Goal: Information Seeking & Learning: Learn about a topic

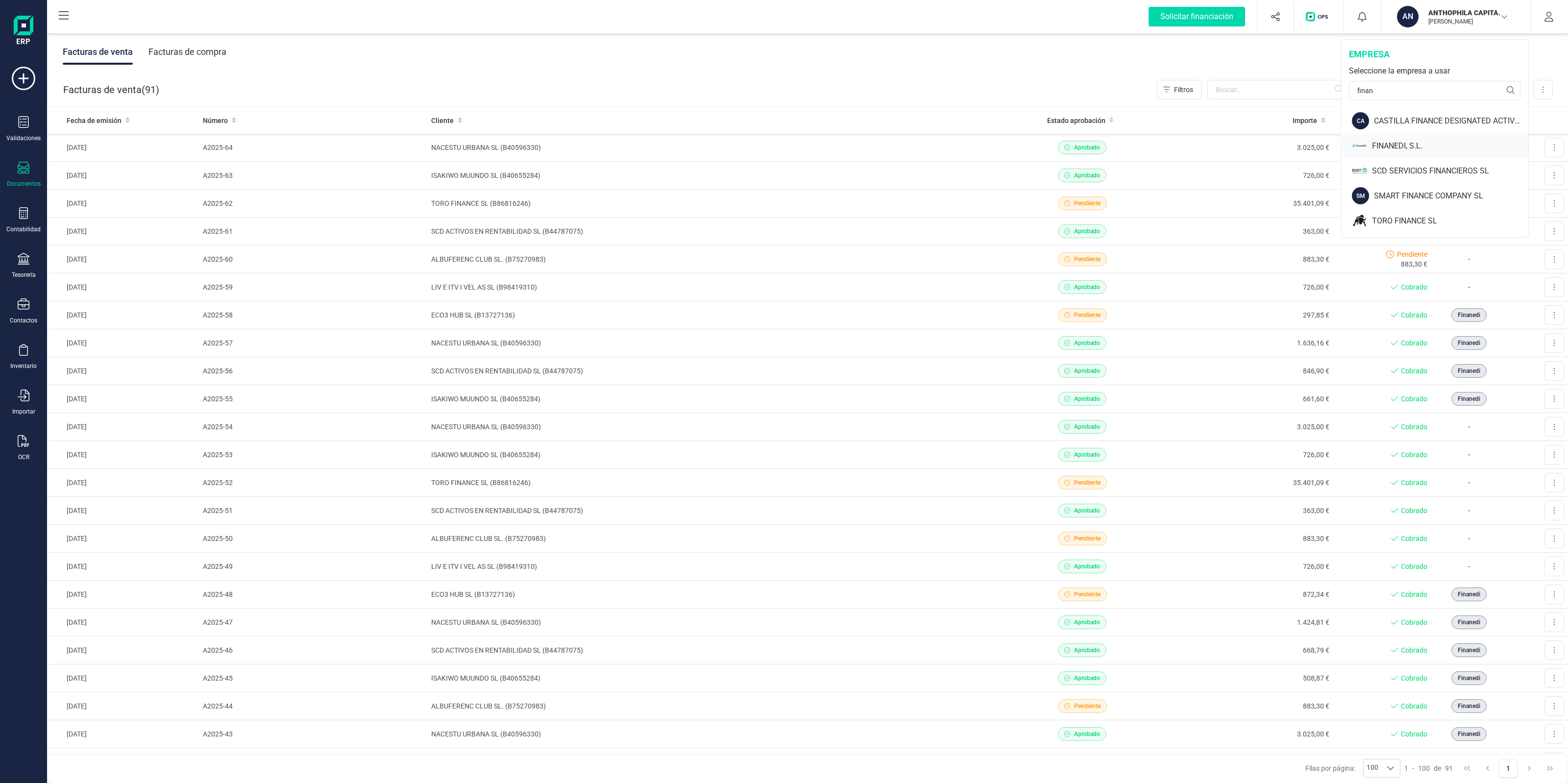
type input "finan"
click at [1371, 145] on div "FINANEDI, S.L." at bounding box center [1435, 145] width 186 height 25
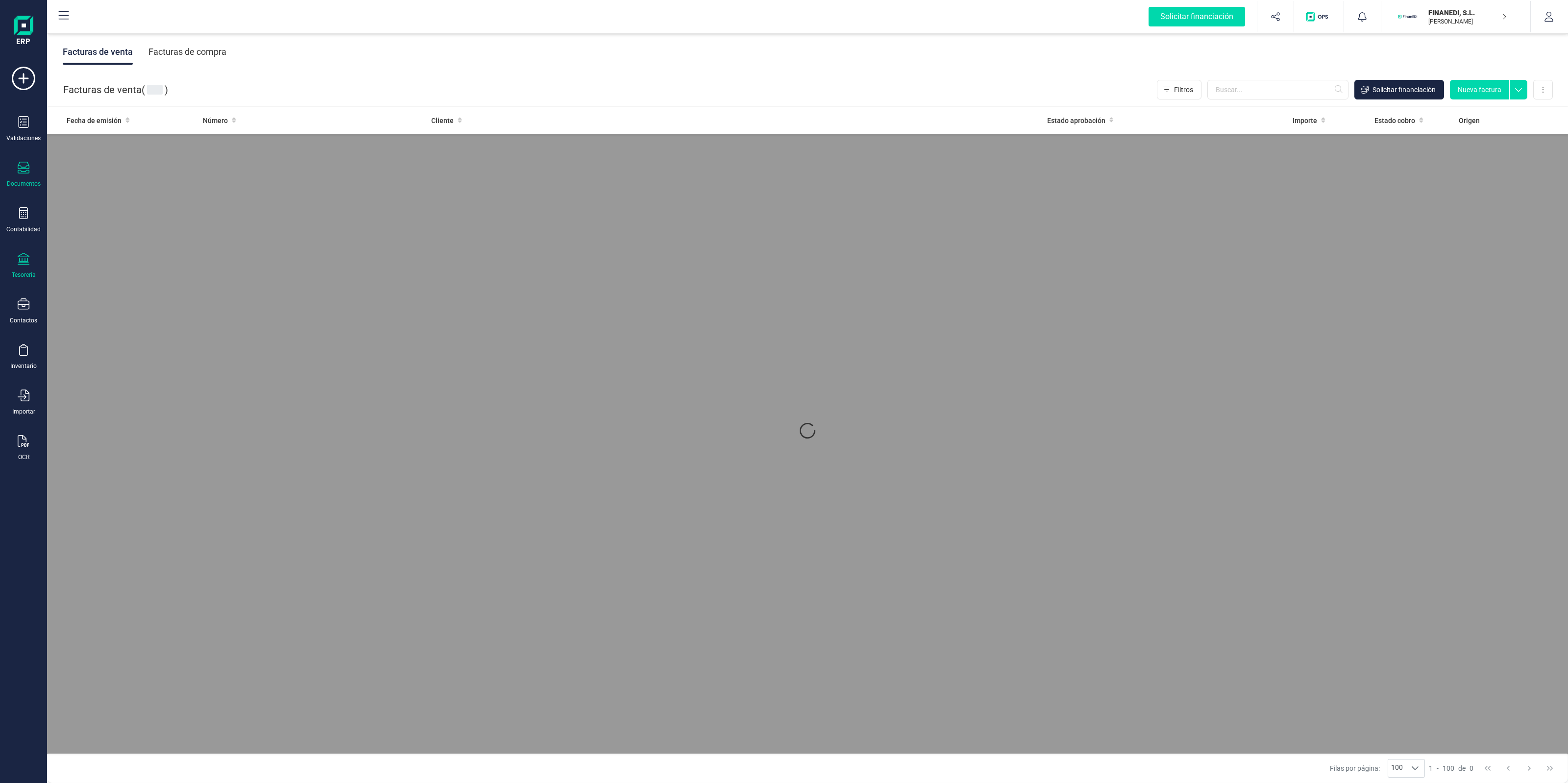
click at [26, 256] on icon at bounding box center [24, 259] width 12 height 12
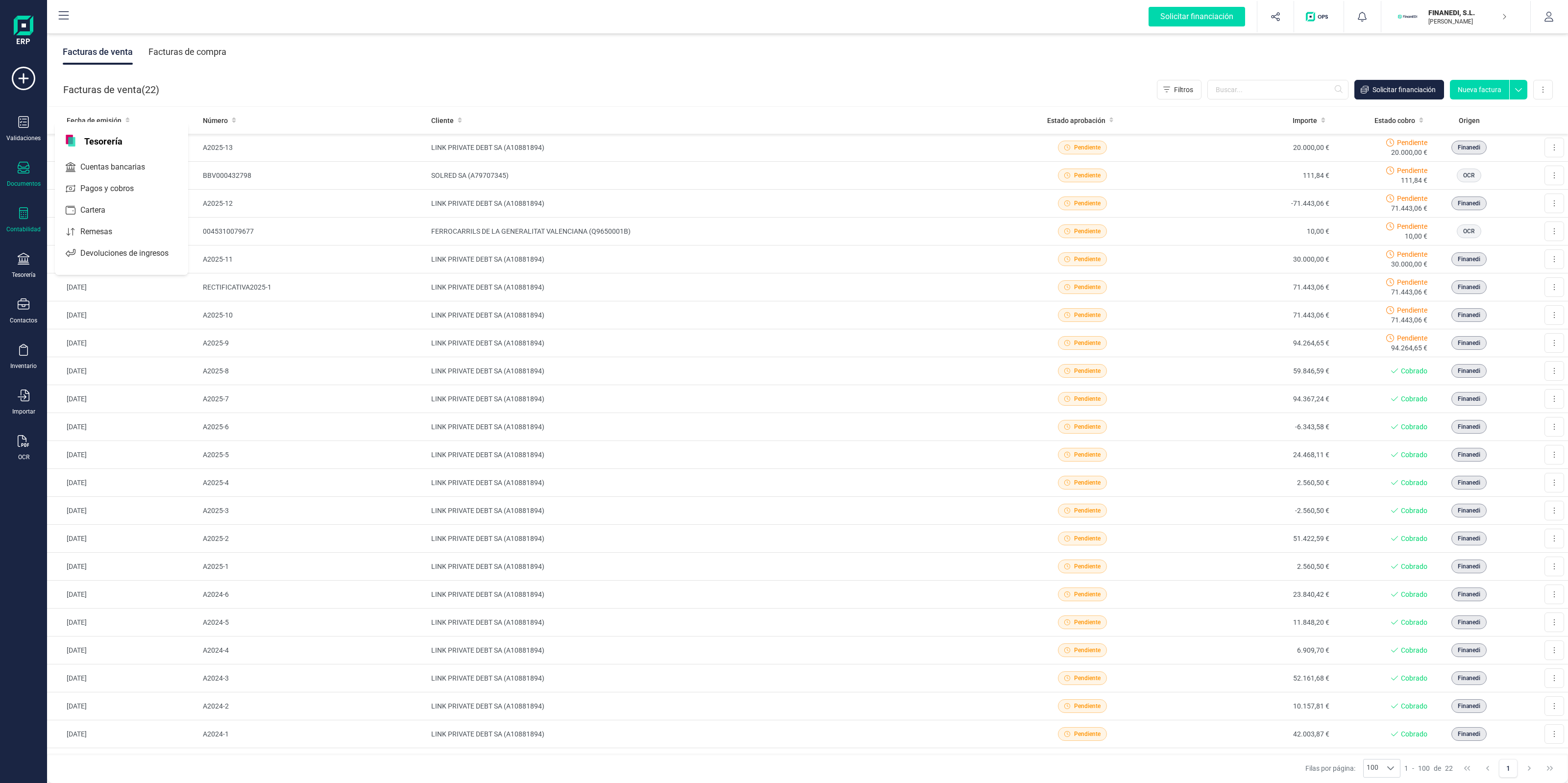
click at [20, 207] on icon at bounding box center [24, 213] width 12 height 12
click at [98, 204] on span "Pérdidas y ganancias" at bounding box center [124, 207] width 96 height 12
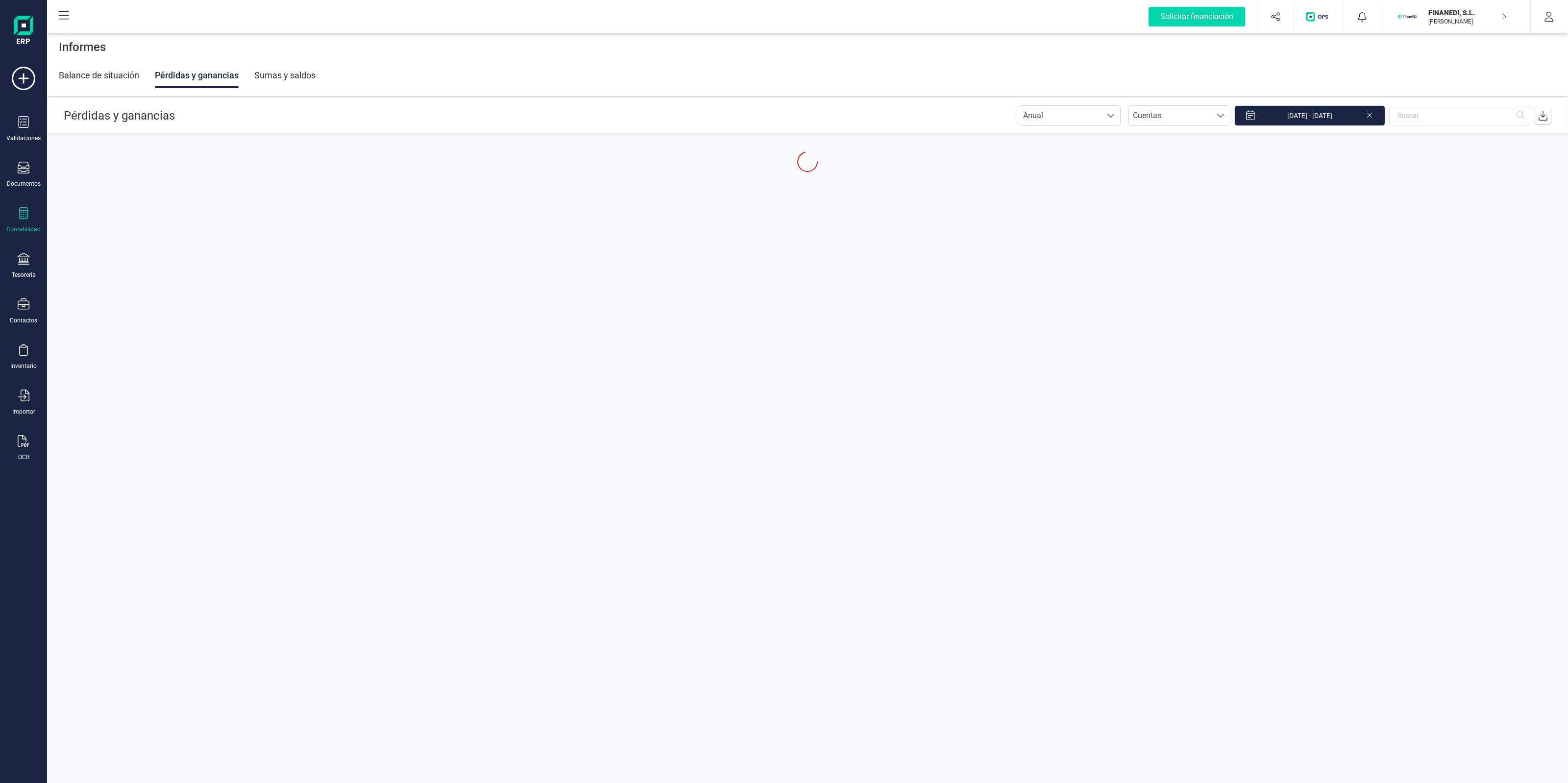
click at [708, 77] on div "Balance de situación Pérdidas y ganancias Sumas y saldos" at bounding box center [808, 75] width 1497 height 25
click at [1433, 110] on input "text" at bounding box center [1460, 116] width 141 height 20
click at [1451, 70] on div "Balance de situación Pérdidas y ganancias Sumas y saldos" at bounding box center [808, 75] width 1497 height 25
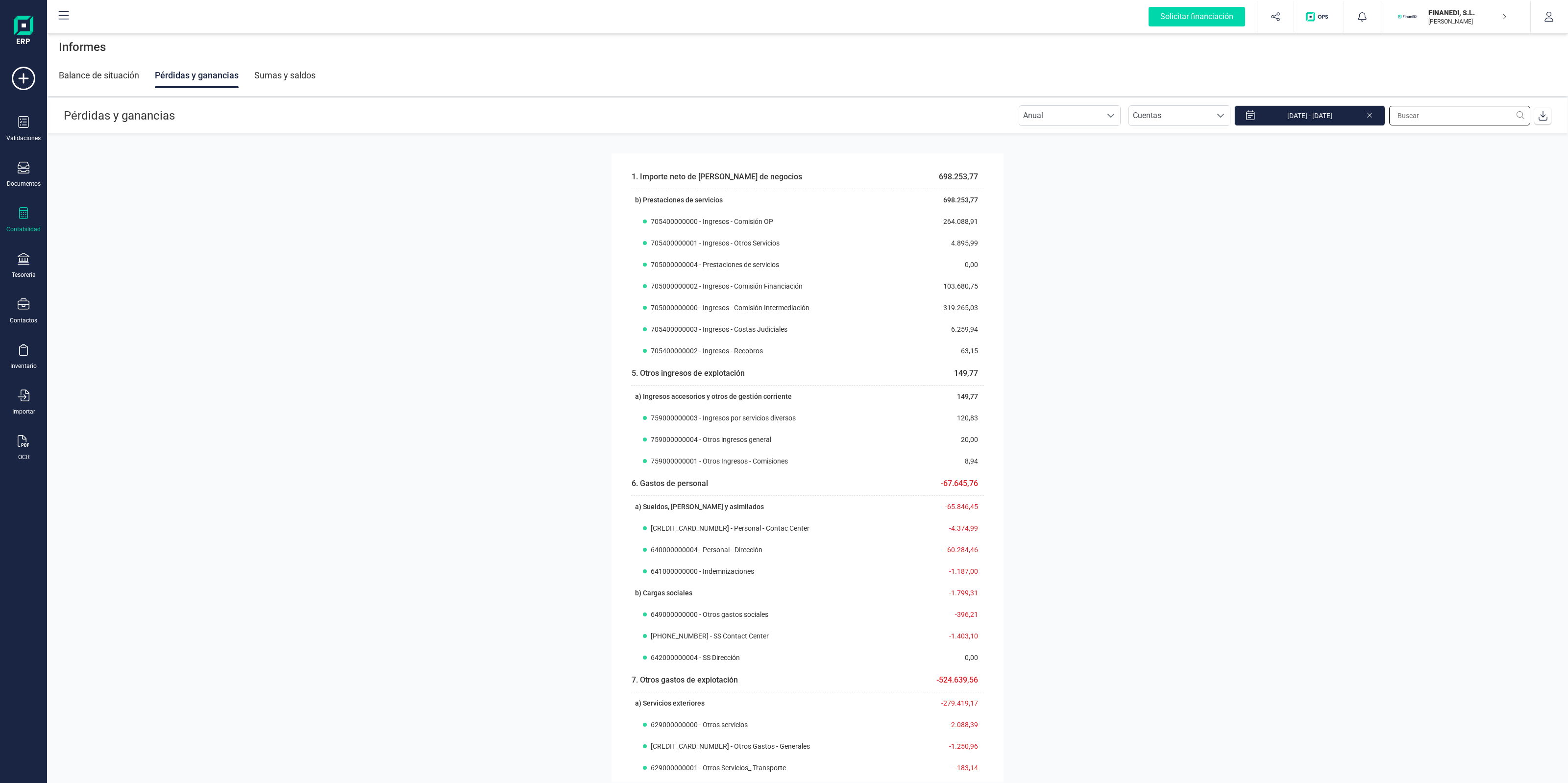
click at [1454, 116] on input "text" at bounding box center [1460, 116] width 141 height 20
click at [1427, 60] on div "Informes" at bounding box center [808, 47] width 1521 height 32
click at [1081, 116] on span "Anual" at bounding box center [1060, 116] width 82 height 20
click at [1291, 160] on section "1. Importe neto de [PERSON_NAME] de negocios 698.253,77 b) Prestaciones de serv…" at bounding box center [808, 458] width 1521 height 649
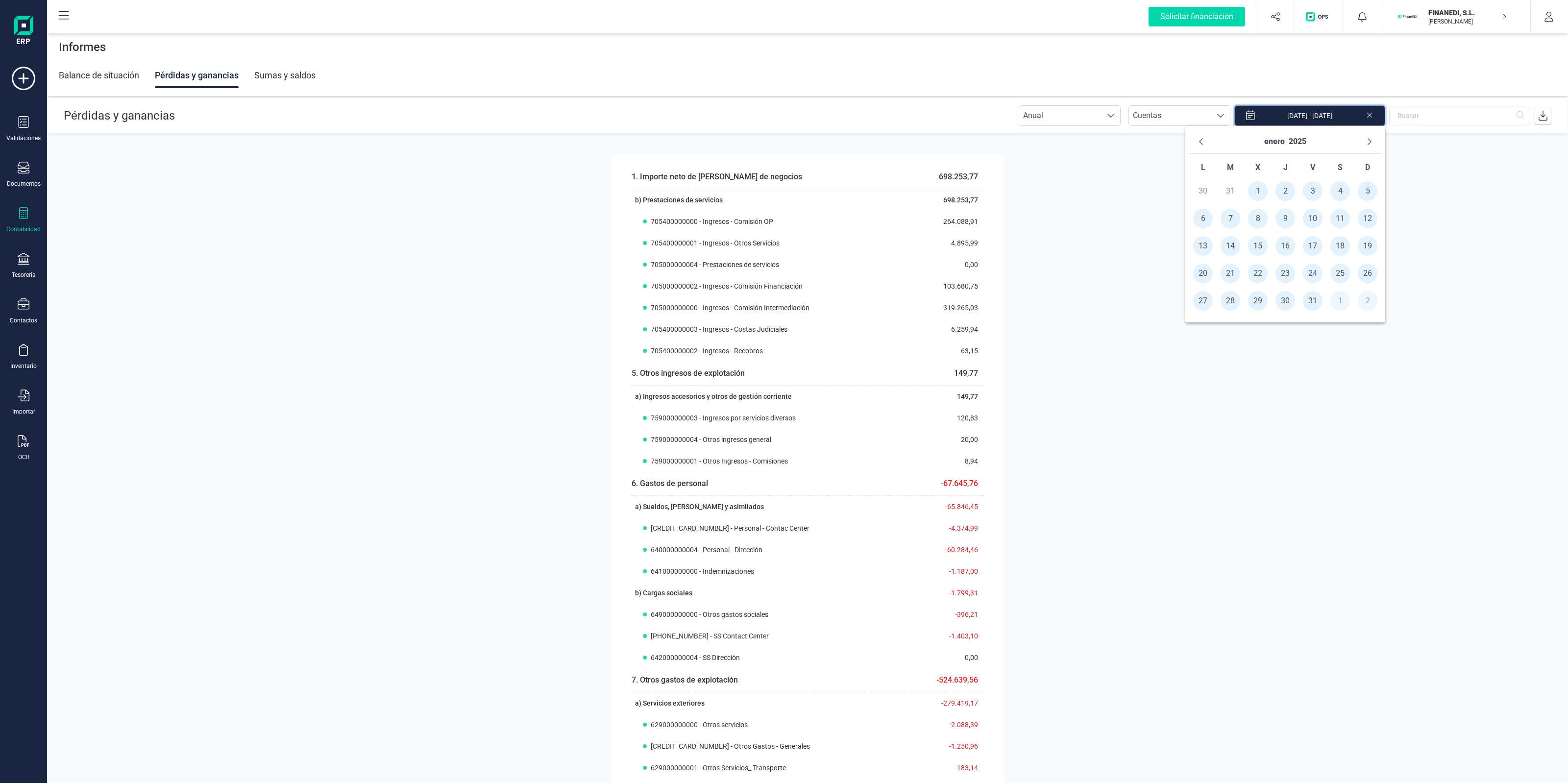
click at [1314, 114] on input "[DATE] - [DATE]" at bounding box center [1310, 115] width 151 height 20
click at [1296, 145] on button "2025" at bounding box center [1298, 141] width 18 height 15
click at [1246, 206] on span "2024" at bounding box center [1237, 207] width 96 height 20
click at [1223, 170] on span "ene" at bounding box center [1221, 168] width 64 height 20
click at [1202, 189] on span "1" at bounding box center [1203, 191] width 20 height 20
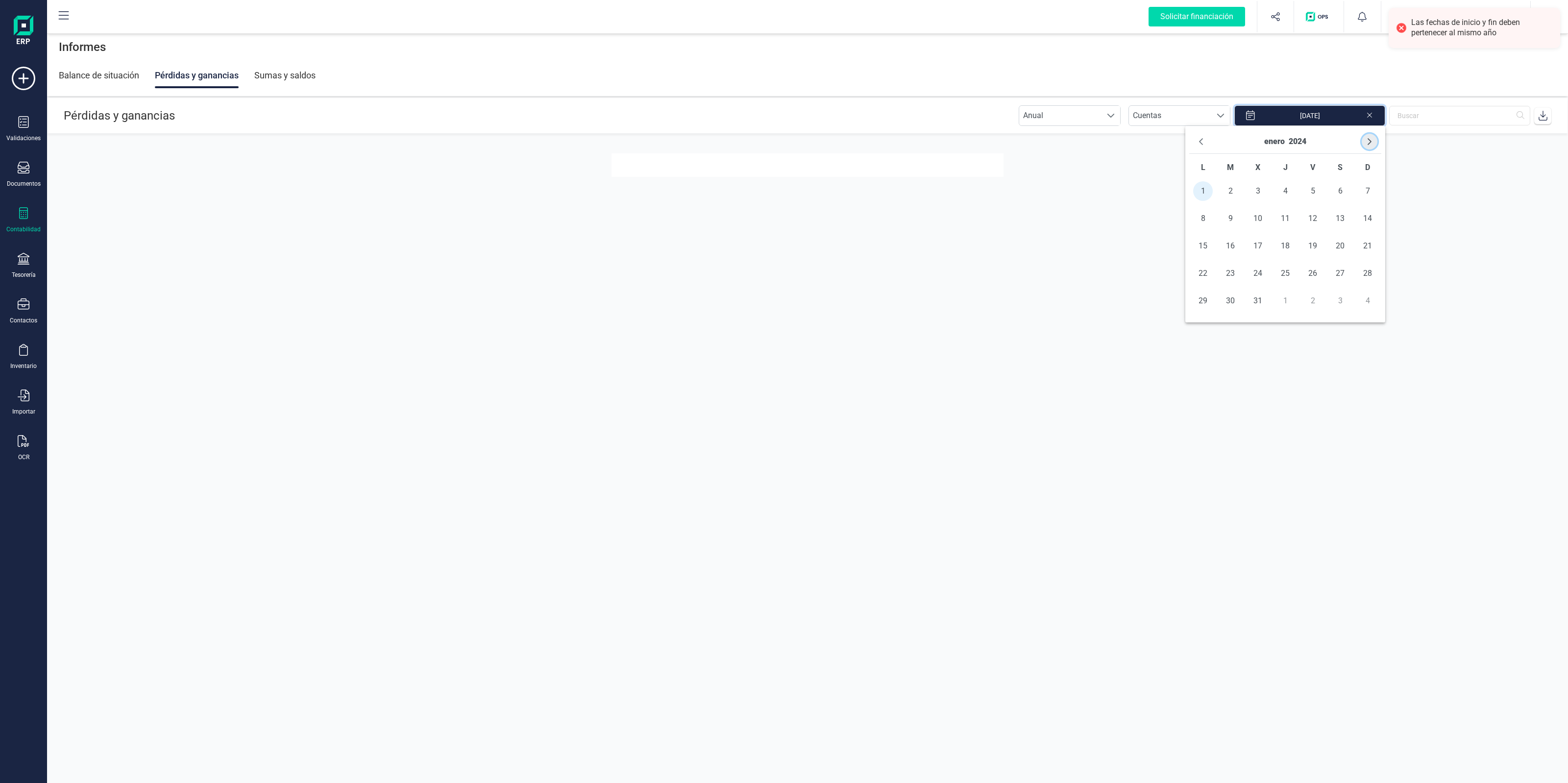
click at [1371, 145] on icon "Next Month" at bounding box center [1369, 142] width 8 height 8
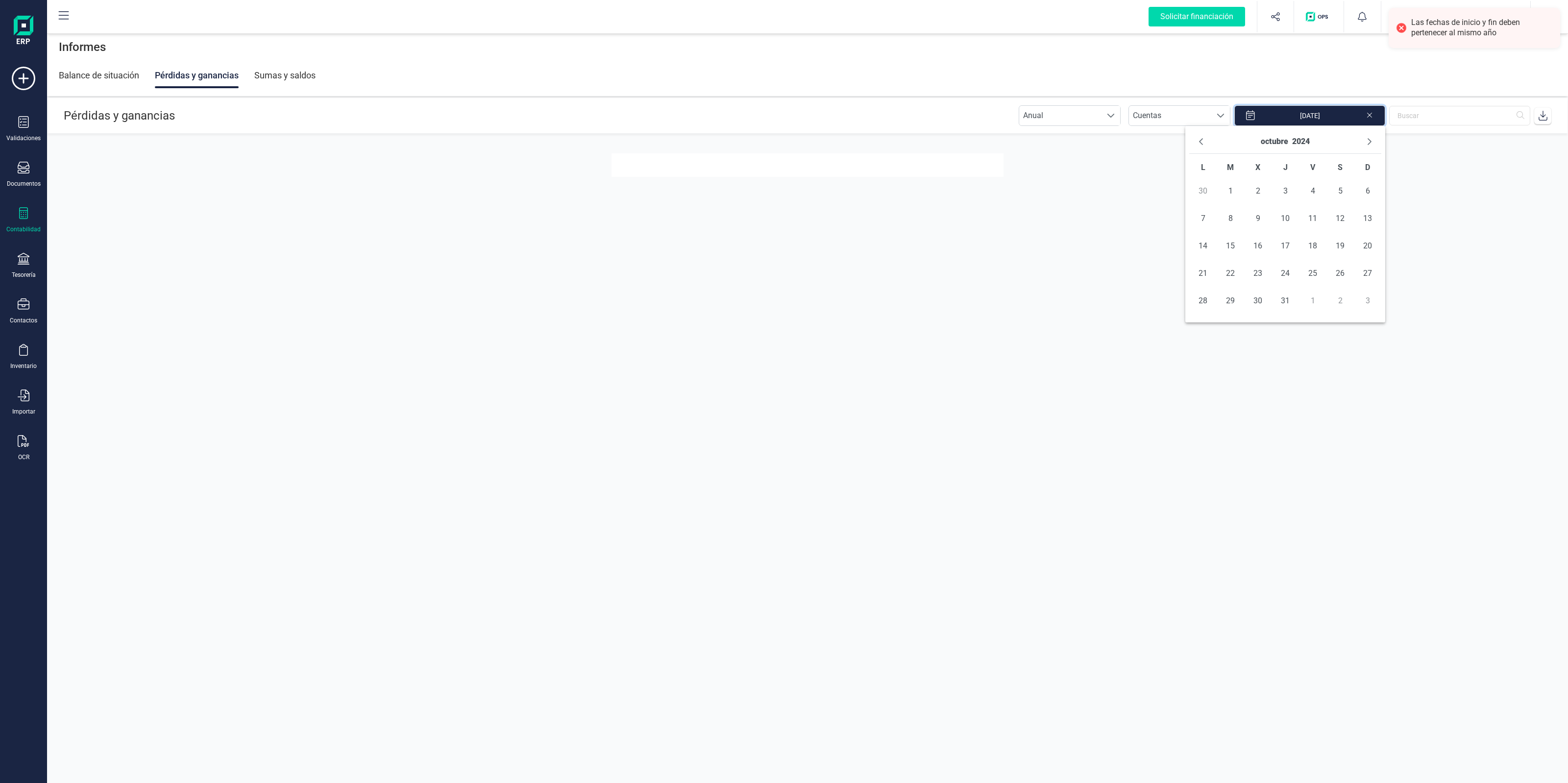
click at [1371, 145] on icon "Next Month" at bounding box center [1369, 142] width 8 height 8
click at [1221, 329] on span "31" at bounding box center [1230, 329] width 20 height 20
type input "[DATE] - [DATE]"
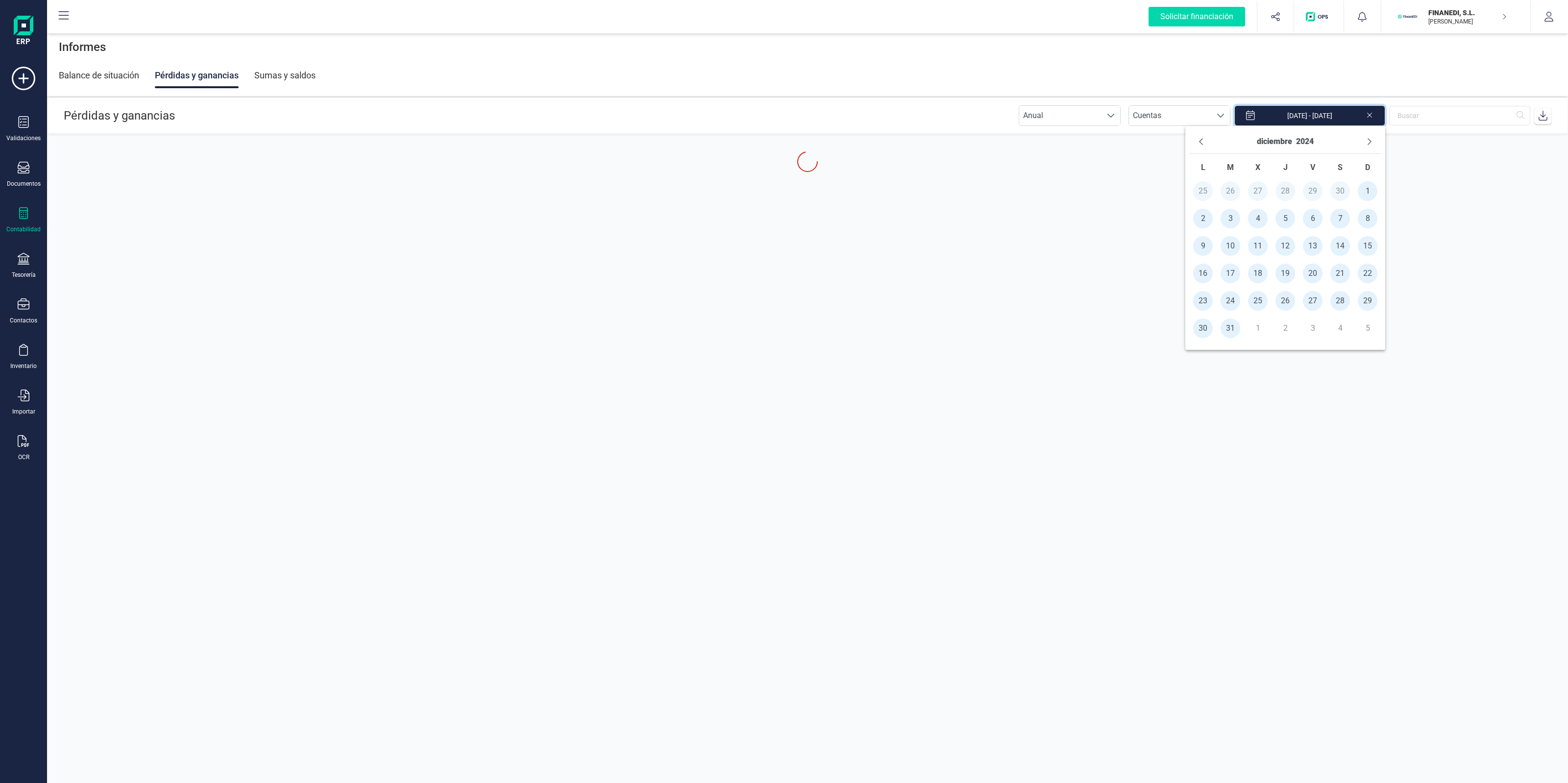
click at [1032, 288] on section "Pérdidas y ganancias Anual Anual Cuentas Cuentas [DATE] - [DATE]" at bounding box center [808, 422] width 1521 height 649
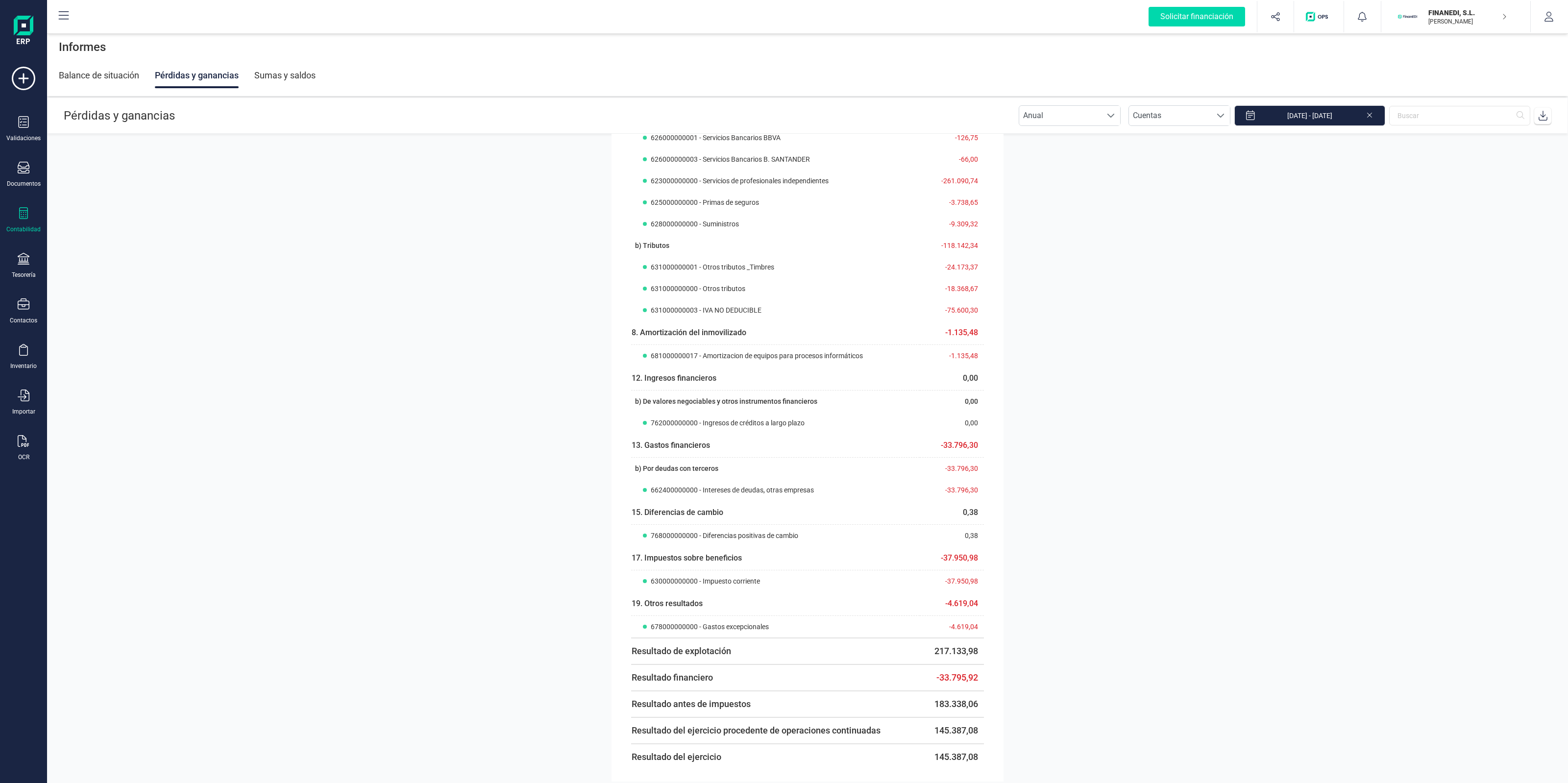
scroll to position [976, 0]
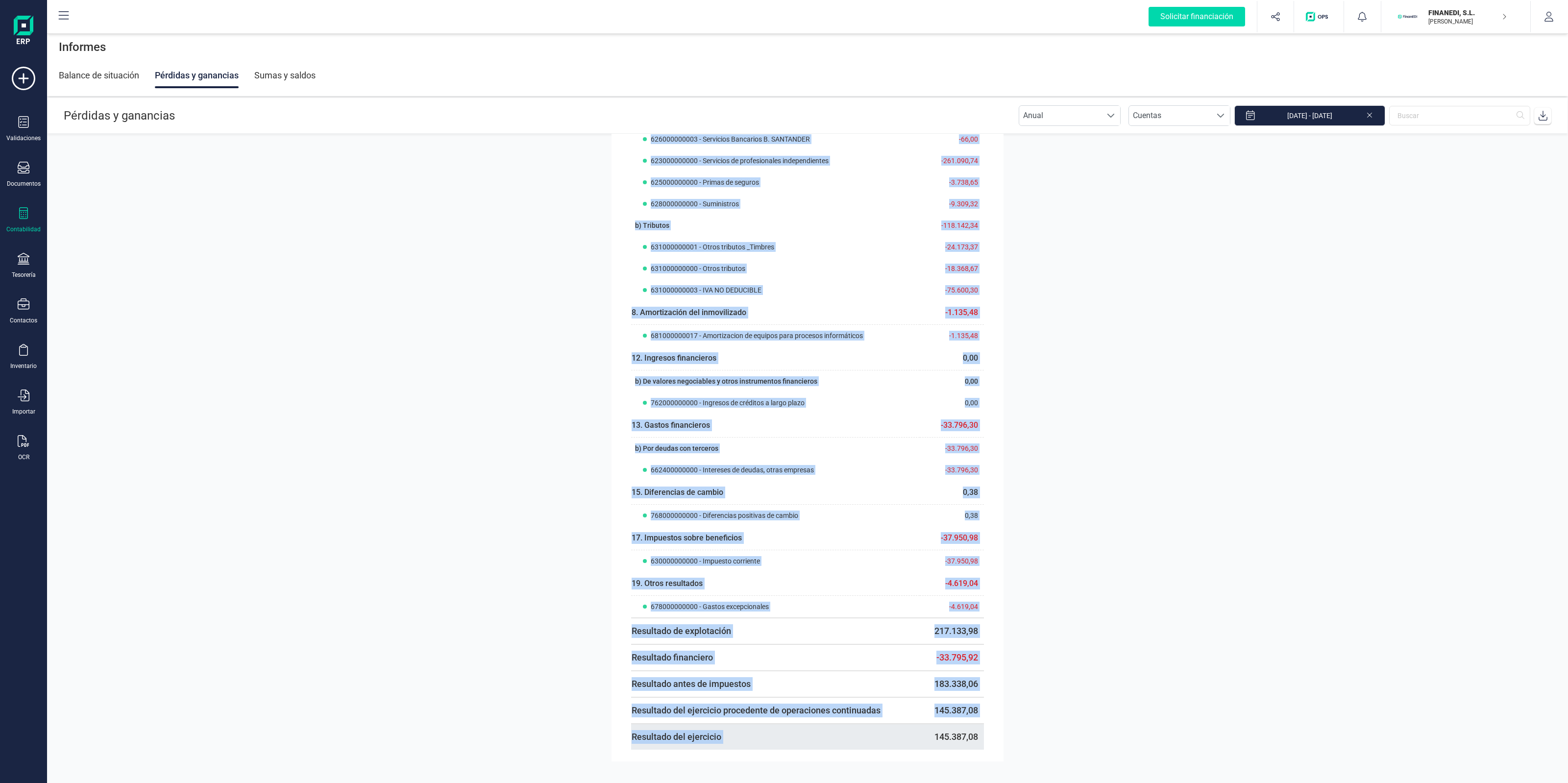
drag, startPoint x: 626, startPoint y: 738, endPoint x: 933, endPoint y: 736, distance: 307.0
click at [933, 736] on td "145.387,08" at bounding box center [952, 737] width 64 height 26
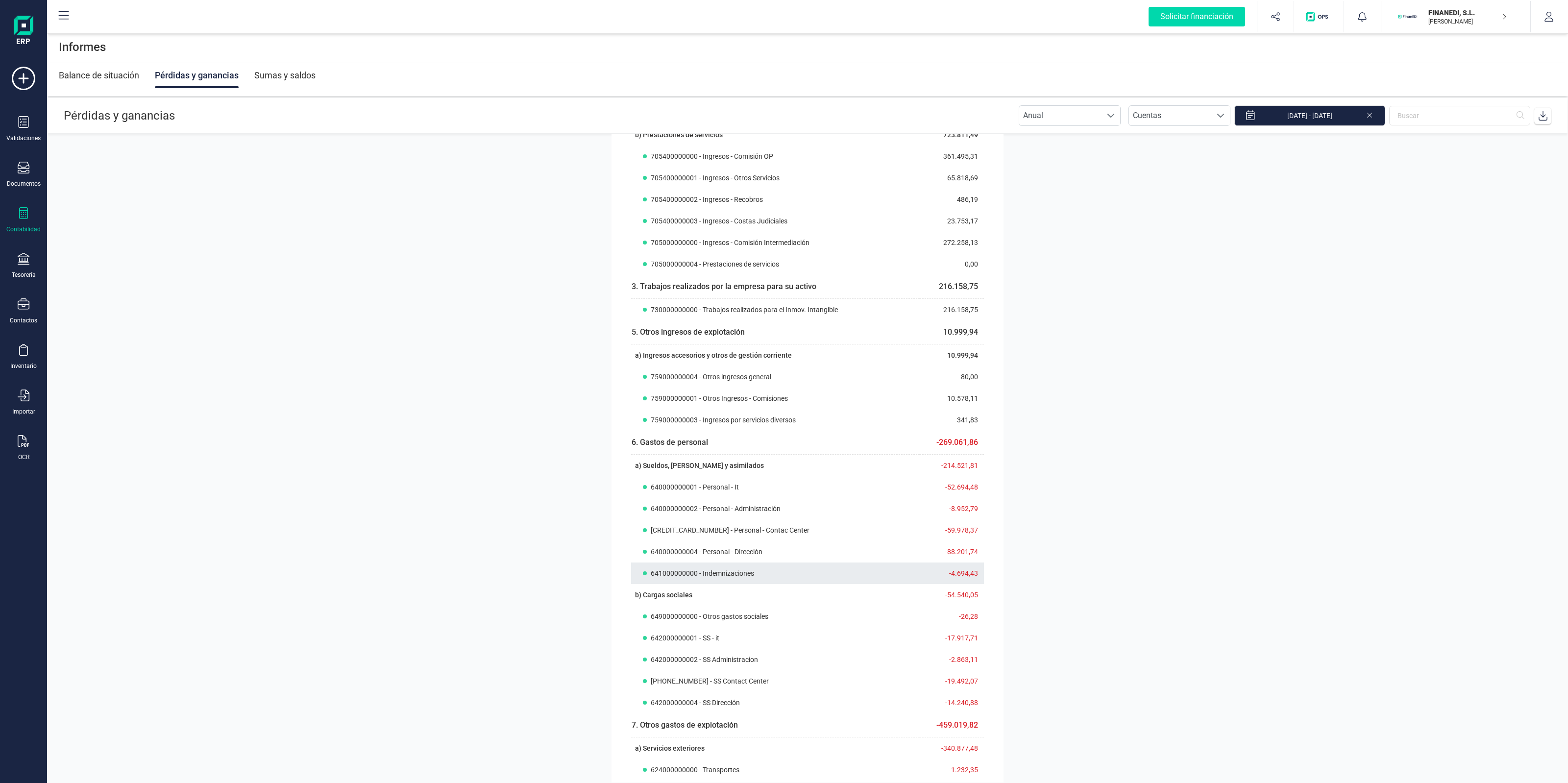
scroll to position [0, 0]
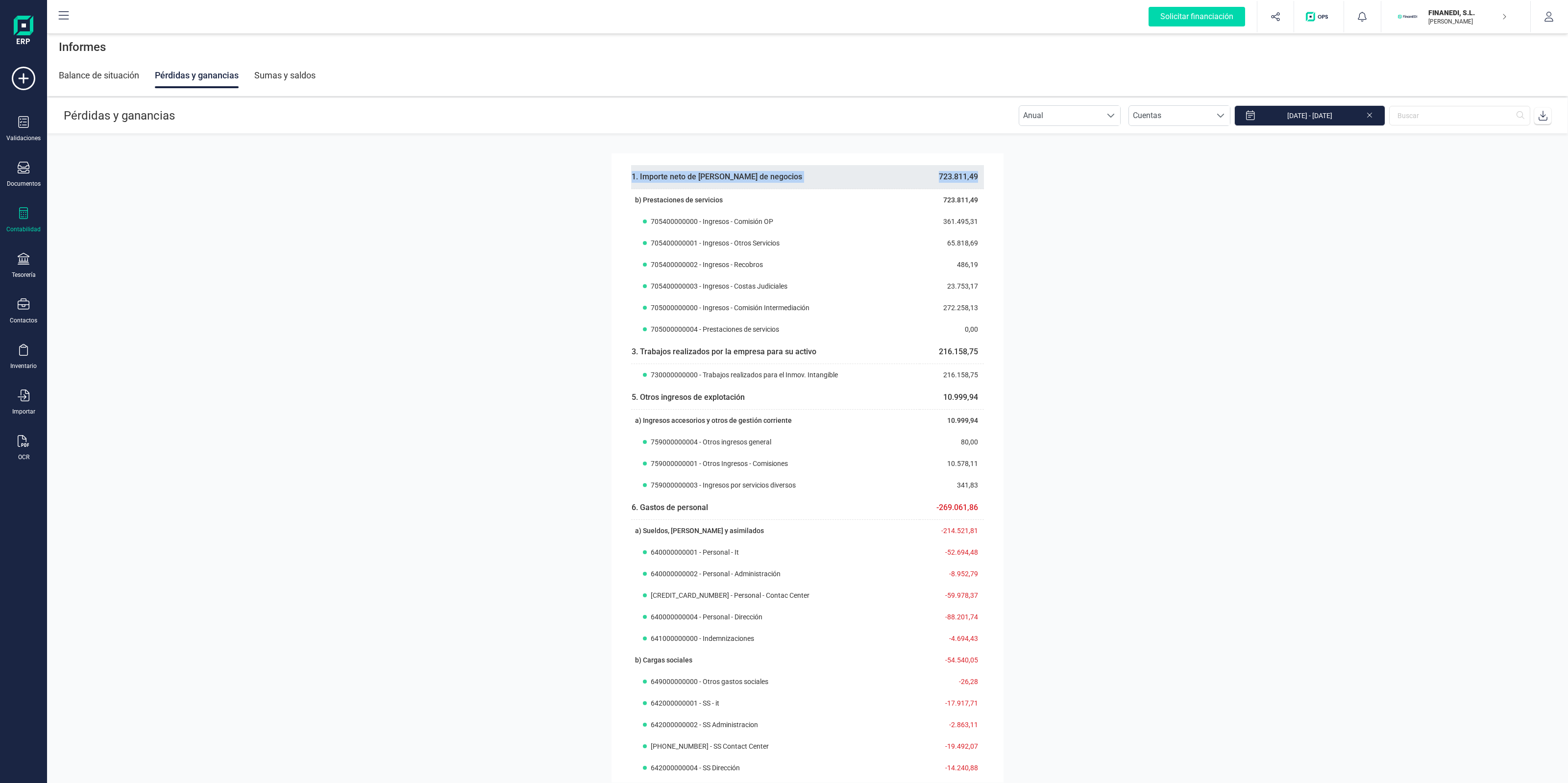
drag, startPoint x: 627, startPoint y: 174, endPoint x: 973, endPoint y: 175, distance: 346.0
click at [967, 184] on td "723.811,49" at bounding box center [952, 177] width 64 height 24
click at [775, 175] on th "1. Importe neto de [PERSON_NAME] de negocios" at bounding box center [775, 177] width 288 height 24
click at [775, 169] on th "1. Importe neto de [PERSON_NAME] de negocios" at bounding box center [775, 177] width 288 height 24
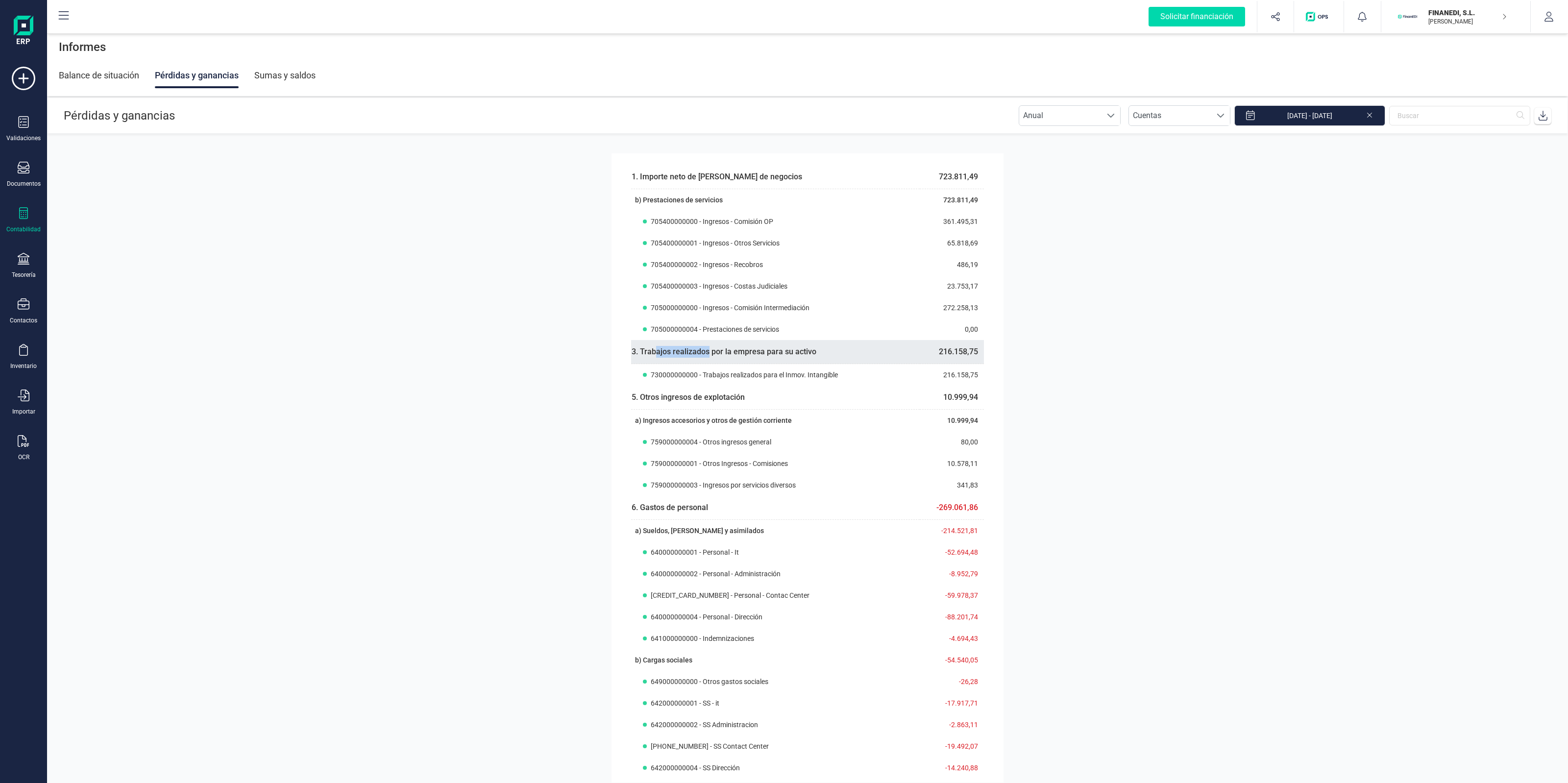
drag, startPoint x: 655, startPoint y: 350, endPoint x: 834, endPoint y: 353, distance: 179.0
click at [774, 349] on span "3. Trabajos realizados por la empresa para su activo" at bounding box center [724, 352] width 185 height 9
click at [681, 509] on span "6. Gastos de personal" at bounding box center [670, 507] width 77 height 9
drag, startPoint x: 935, startPoint y: 178, endPoint x: 967, endPoint y: 180, distance: 32.1
click at [962, 177] on td "723.811,49" at bounding box center [952, 177] width 64 height 24
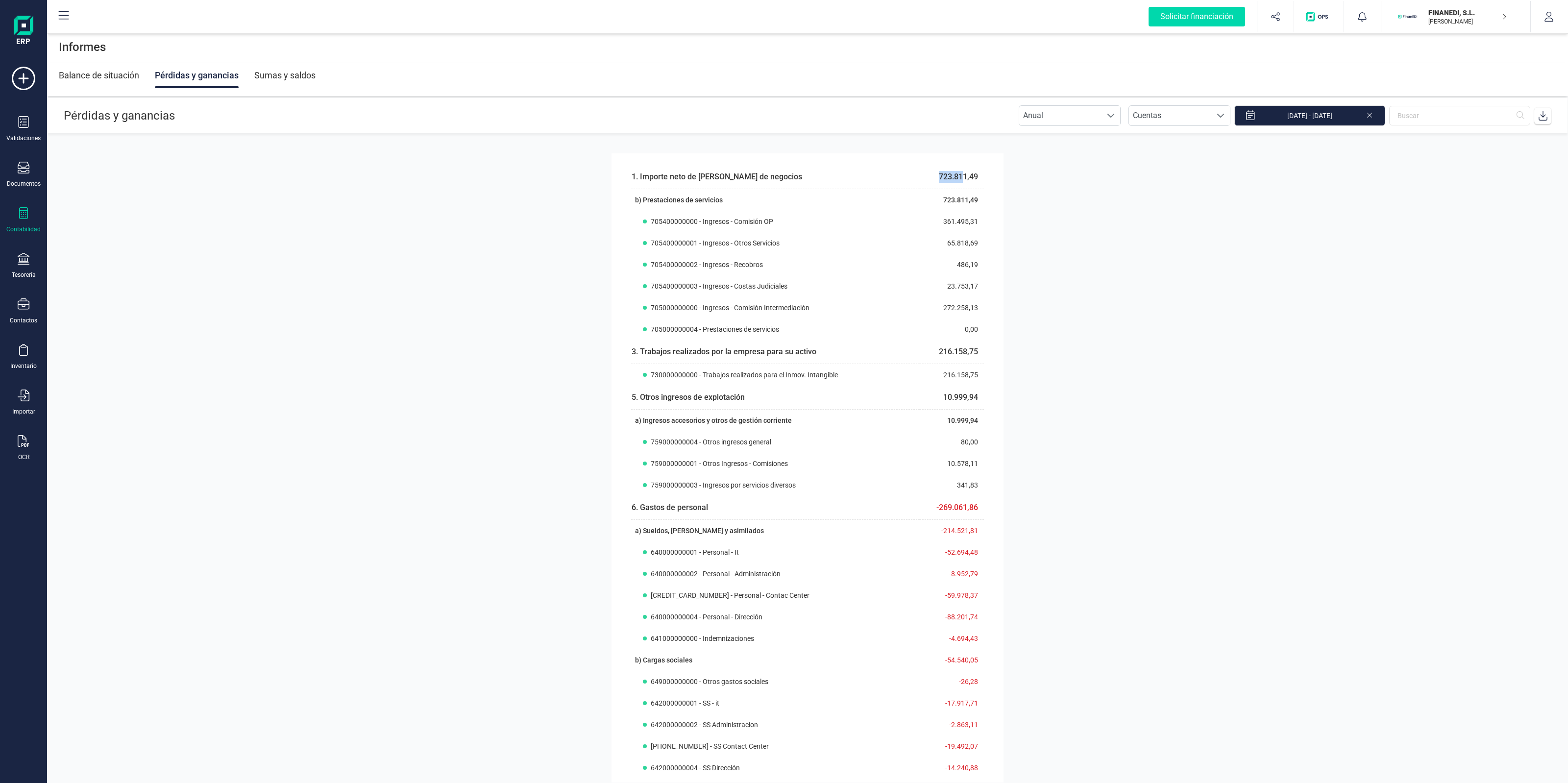
drag, startPoint x: 1302, startPoint y: 120, endPoint x: 1399, endPoint y: 48, distance: 120.8
click at [1302, 120] on input "[DATE] - [DATE]" at bounding box center [1310, 115] width 151 height 20
click at [1204, 54] on div "Informes" at bounding box center [808, 47] width 1521 height 32
click at [1479, 3] on button "FINANEDI, [PERSON_NAME] DEVELOPER" at bounding box center [1455, 17] width 126 height 32
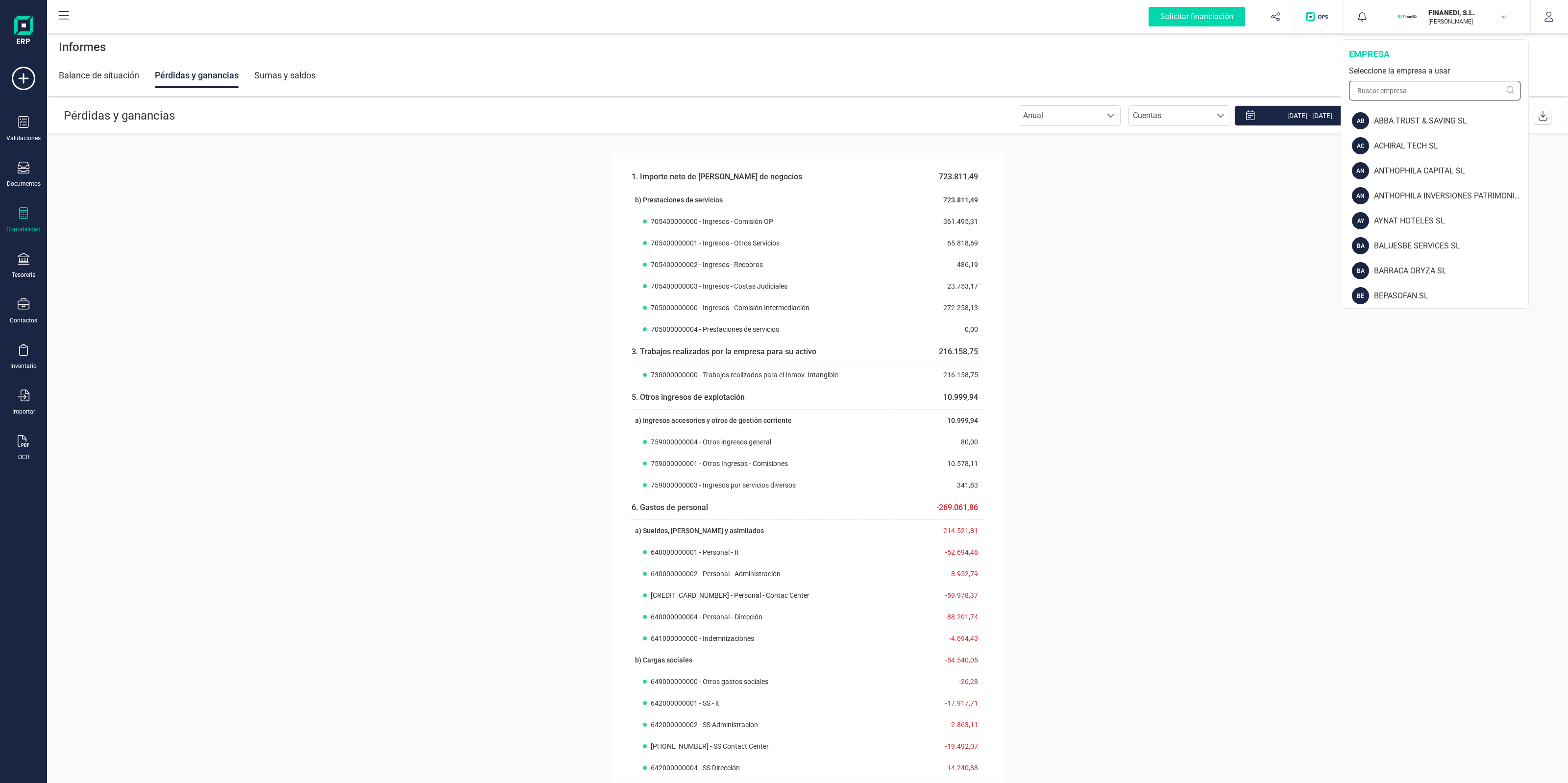
click at [1449, 90] on input "text" at bounding box center [1434, 91] width 171 height 20
type input "link"
click at [1432, 215] on div "LINK PRIVATE DEBT SA" at bounding box center [1450, 221] width 157 height 12
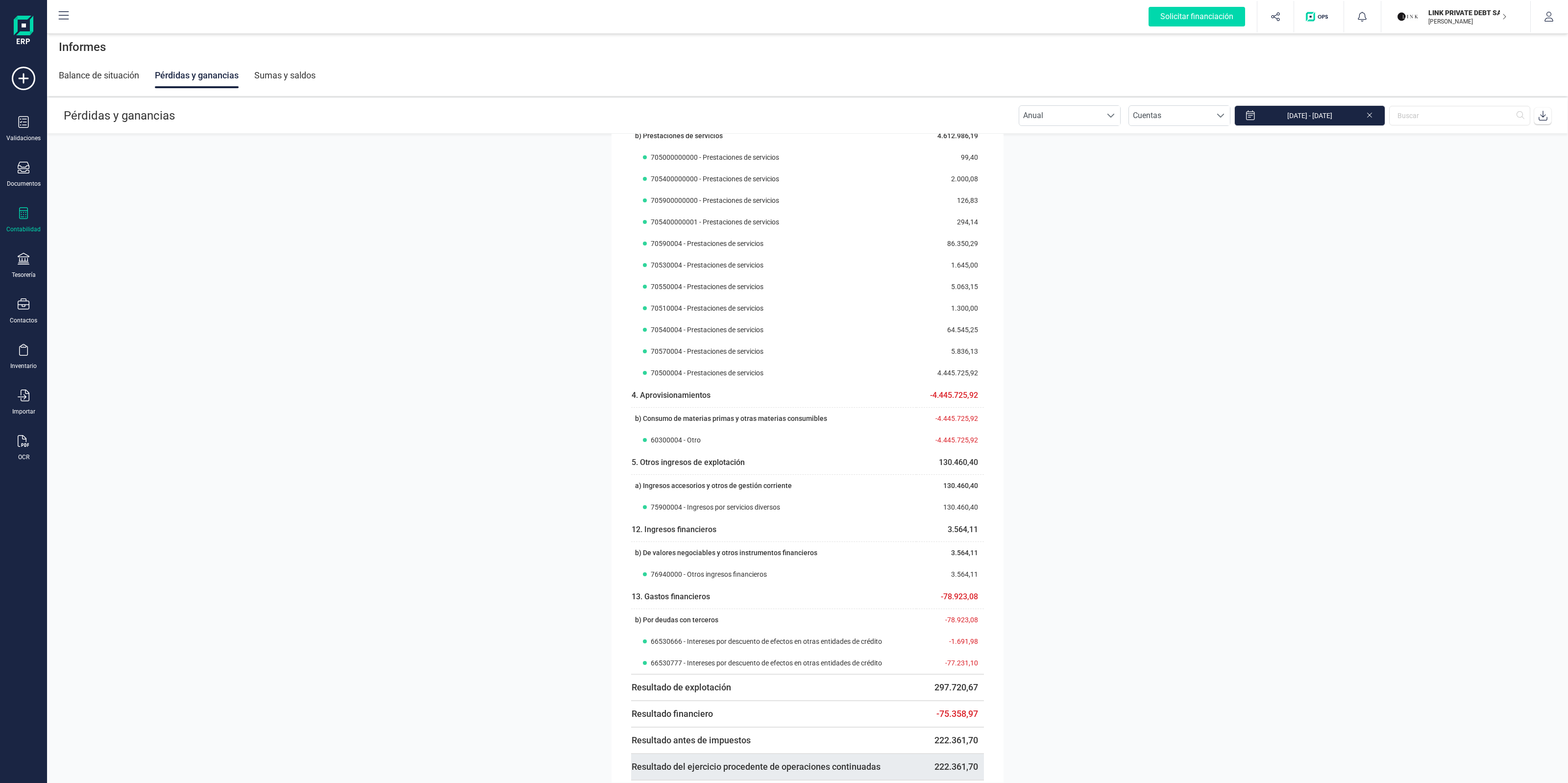
scroll to position [120, 0]
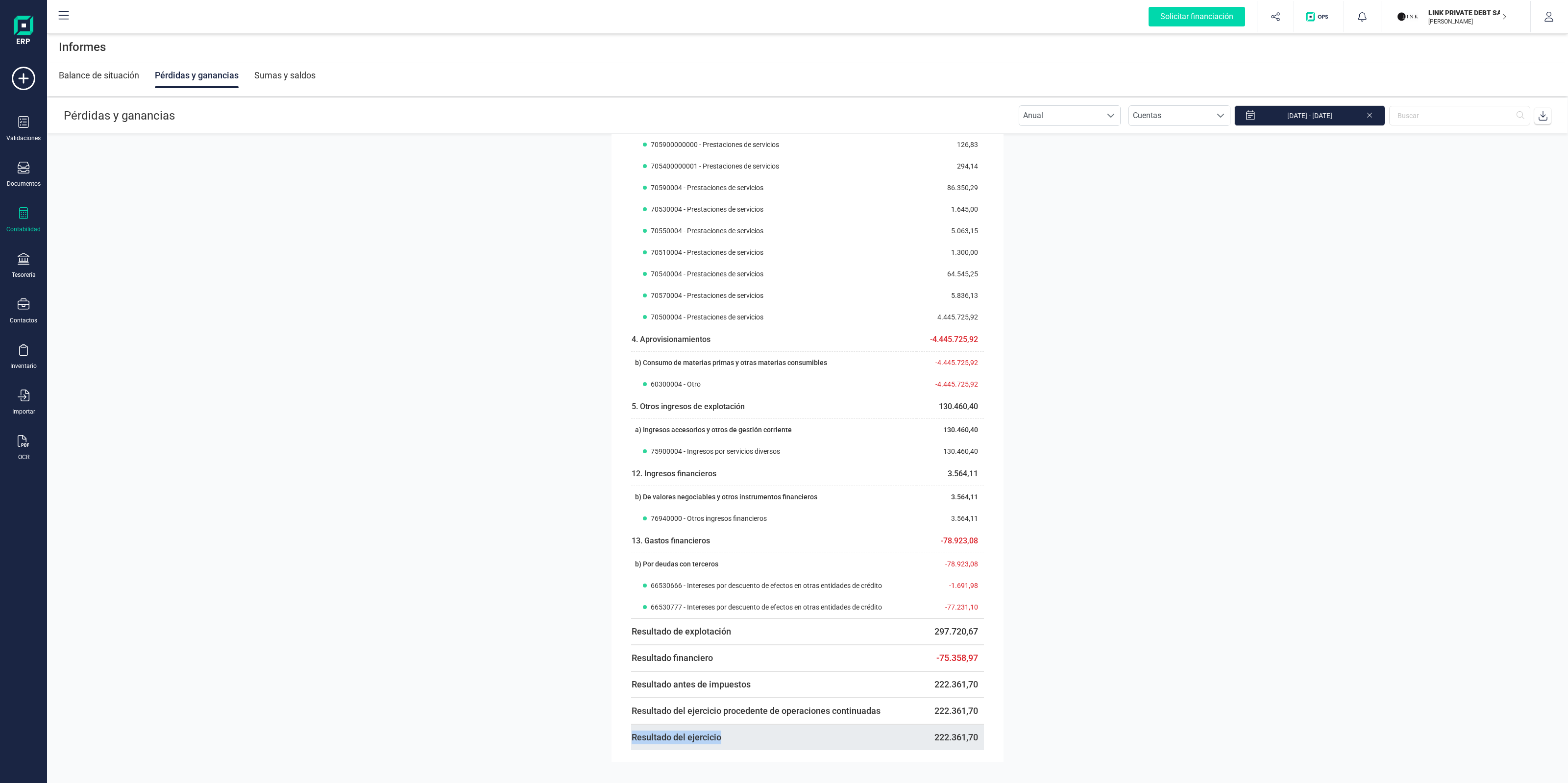
drag, startPoint x: 629, startPoint y: 738, endPoint x: 723, endPoint y: 738, distance: 94.0
click at [723, 738] on th "Resultado del ejercicio" at bounding box center [773, 737] width 285 height 26
copy span "Resultado del ejercicio"
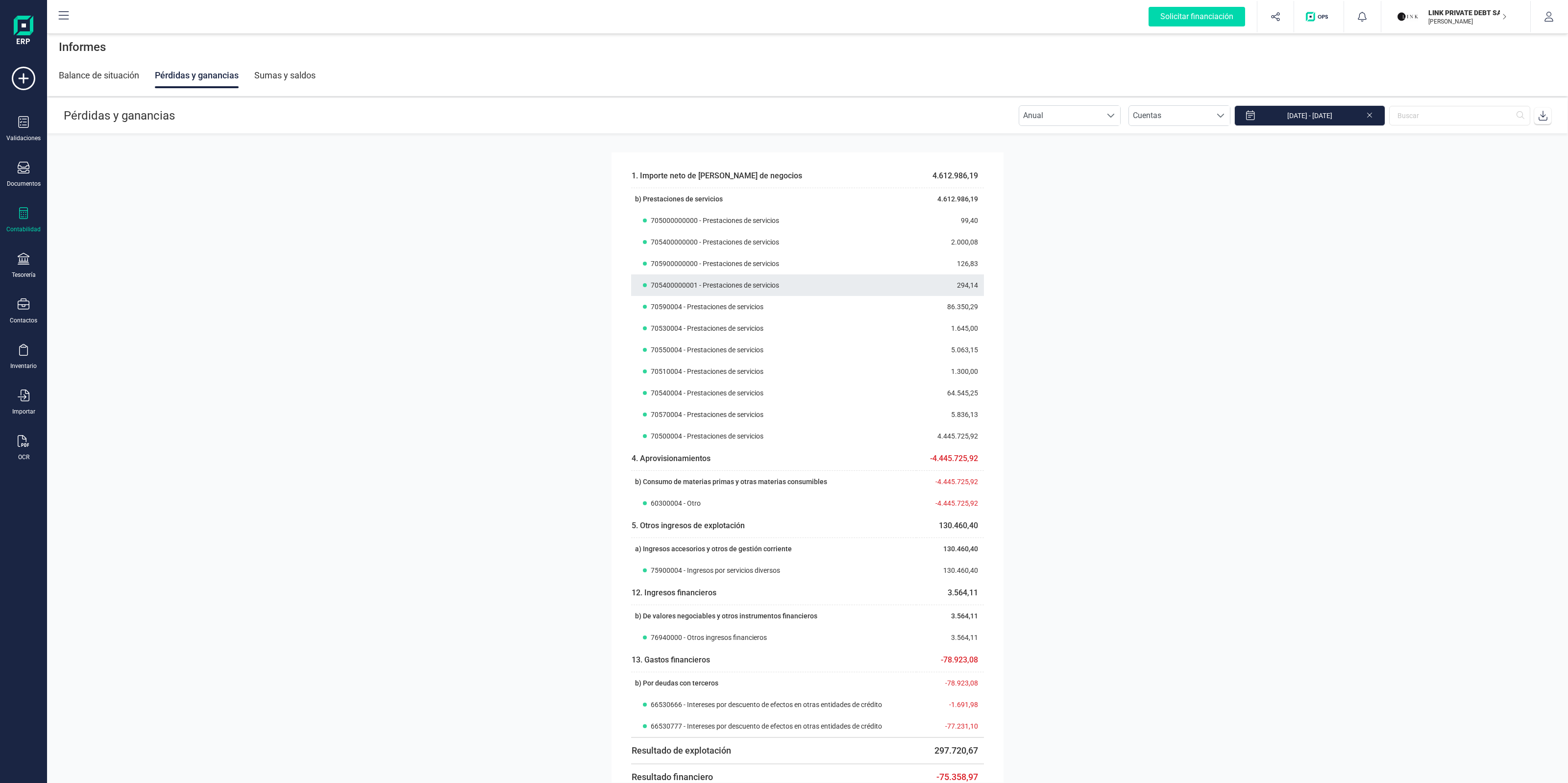
scroll to position [0, 0]
drag, startPoint x: 629, startPoint y: 179, endPoint x: 767, endPoint y: 177, distance: 138.0
click at [767, 177] on th "1. Importe neto de [PERSON_NAME] de negocios" at bounding box center [773, 177] width 285 height 24
copy span "1. Importe neto de [PERSON_NAME] de negocios"
drag, startPoint x: 624, startPoint y: 175, endPoint x: 780, endPoint y: 185, distance: 156.3
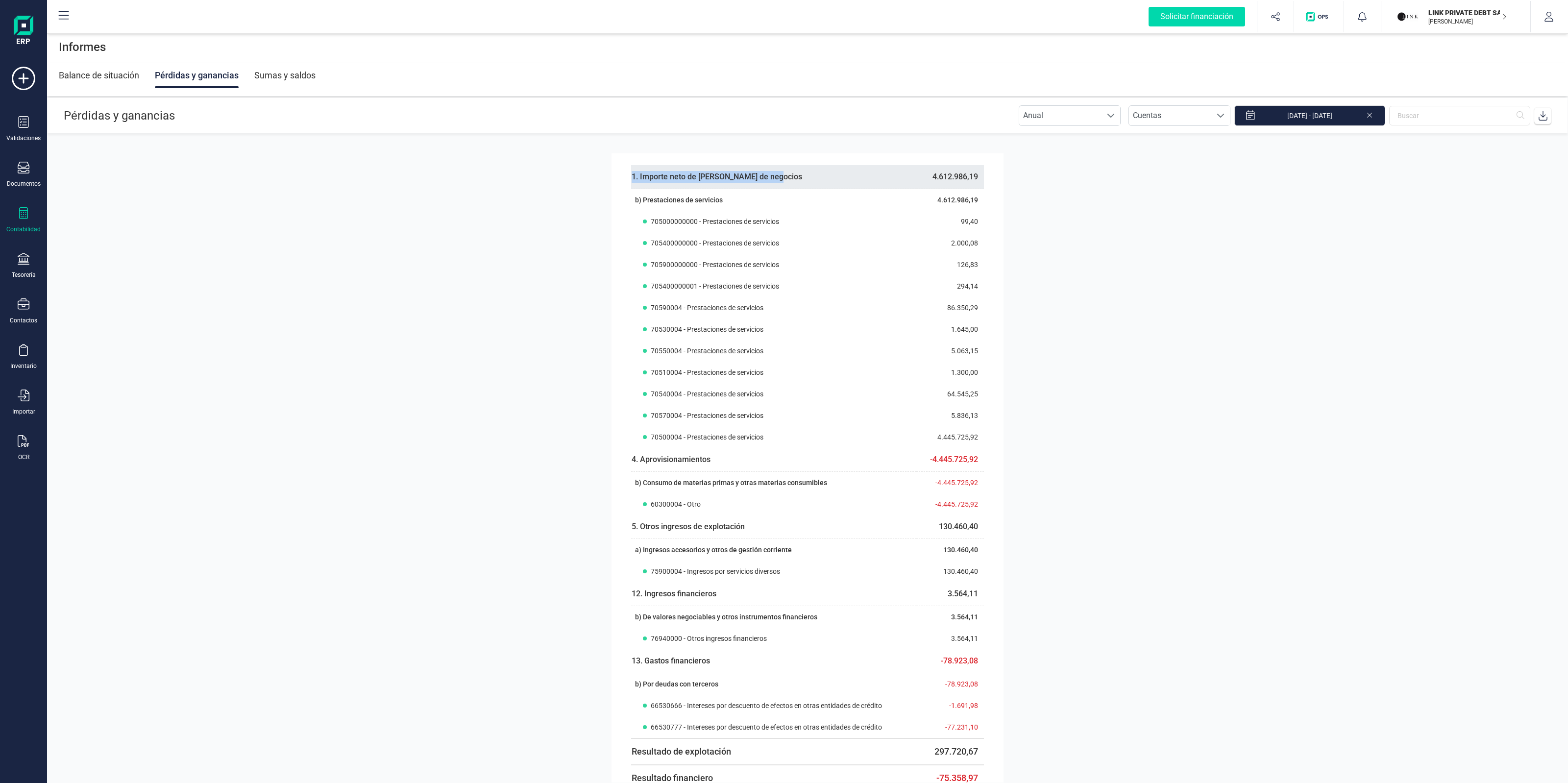
click at [780, 185] on div "1. Importe neto de [PERSON_NAME] de negocios 4.612.986,19 b) Prestaciones de se…" at bounding box center [807, 517] width 392 height 729
copy tbody "1. Importe neto de [PERSON_NAME] de negocios"
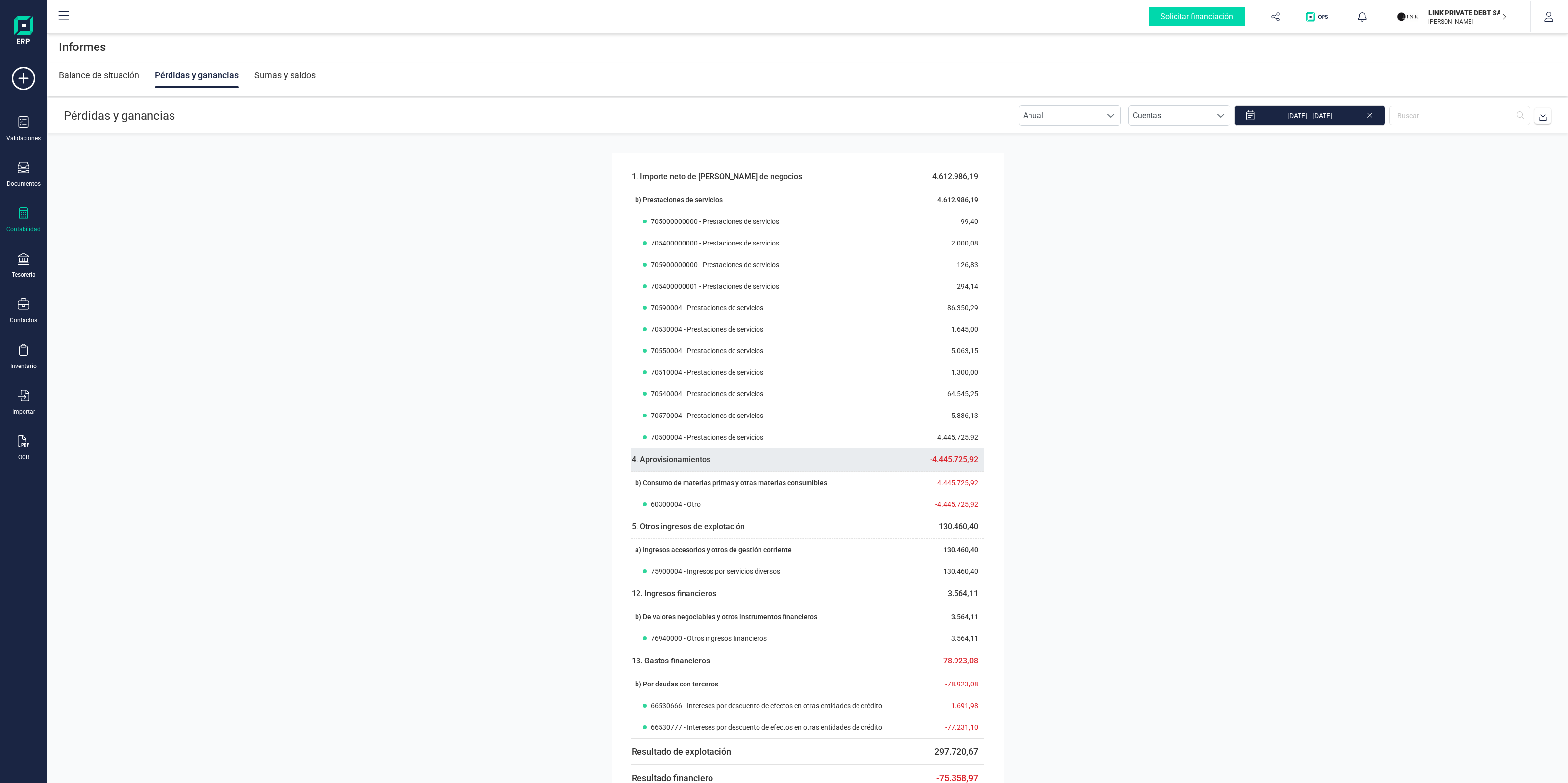
click at [691, 462] on span "4. Aprovisionamientos" at bounding box center [671, 459] width 79 height 9
copy span "4. Aprovisionamientos"
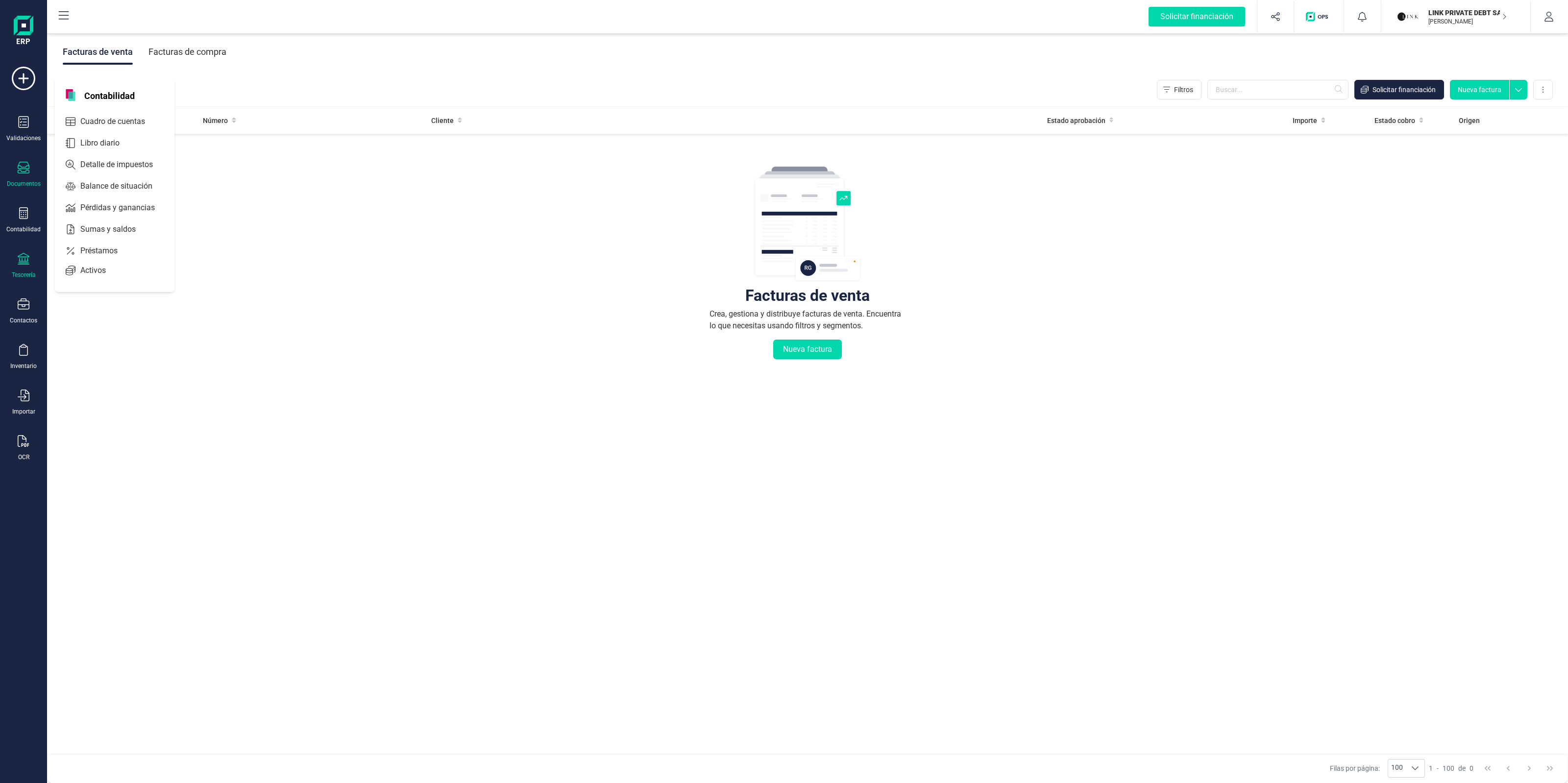
click at [33, 260] on div "Tesorería" at bounding box center [23, 266] width 39 height 26
click at [30, 218] on div "Contabilidad" at bounding box center [23, 220] width 39 height 26
click at [125, 139] on span "Libro diario" at bounding box center [107, 143] width 61 height 12
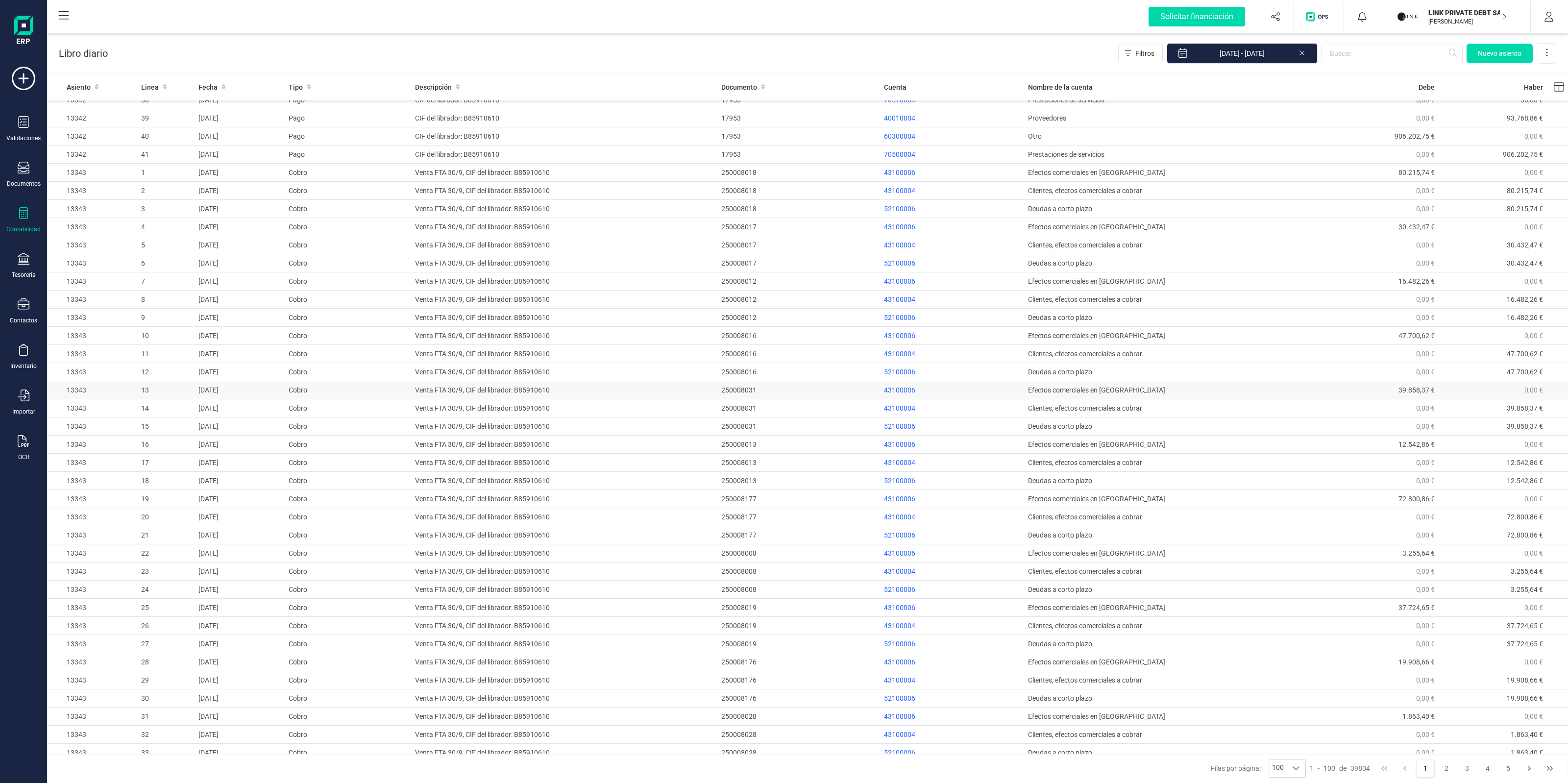
scroll to position [251, 0]
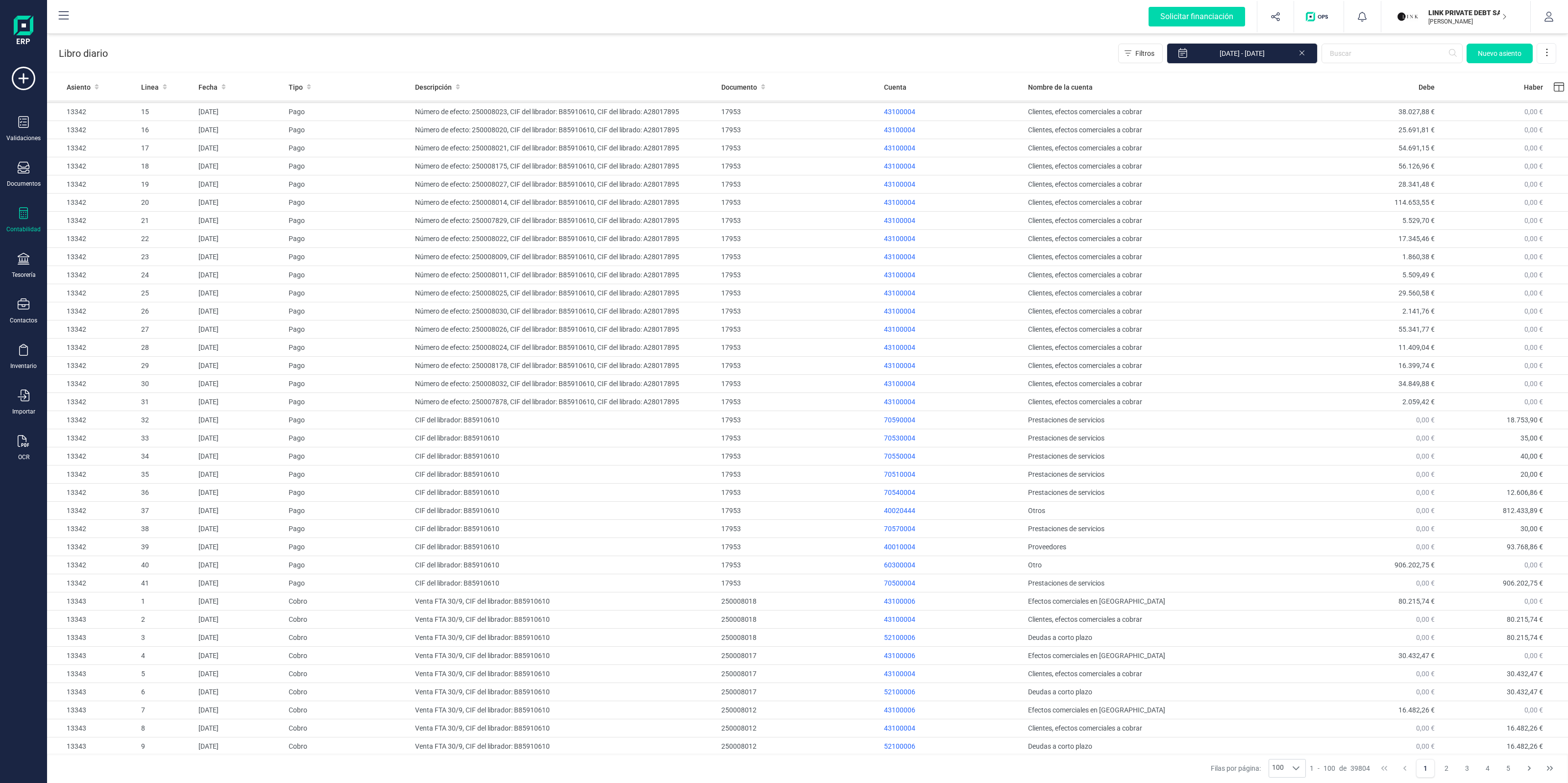
click at [6, 219] on div "Contabilidad" at bounding box center [23, 220] width 39 height 26
click at [85, 249] on span "Préstamos" at bounding box center [106, 251] width 59 height 12
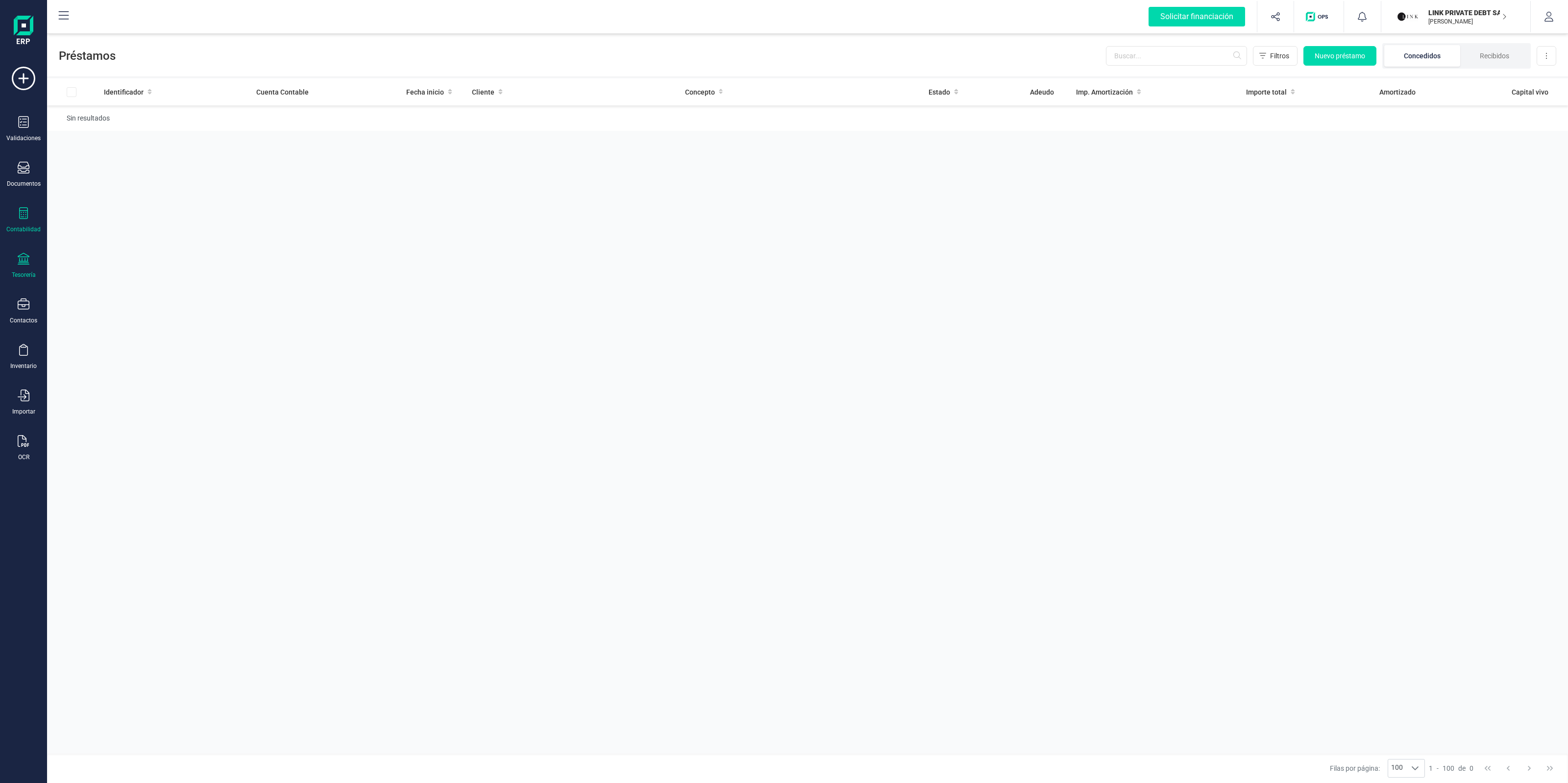
click at [34, 261] on div "Tesorería" at bounding box center [23, 266] width 39 height 26
click at [104, 179] on div "Pagos y cobros" at bounding box center [121, 189] width 129 height 20
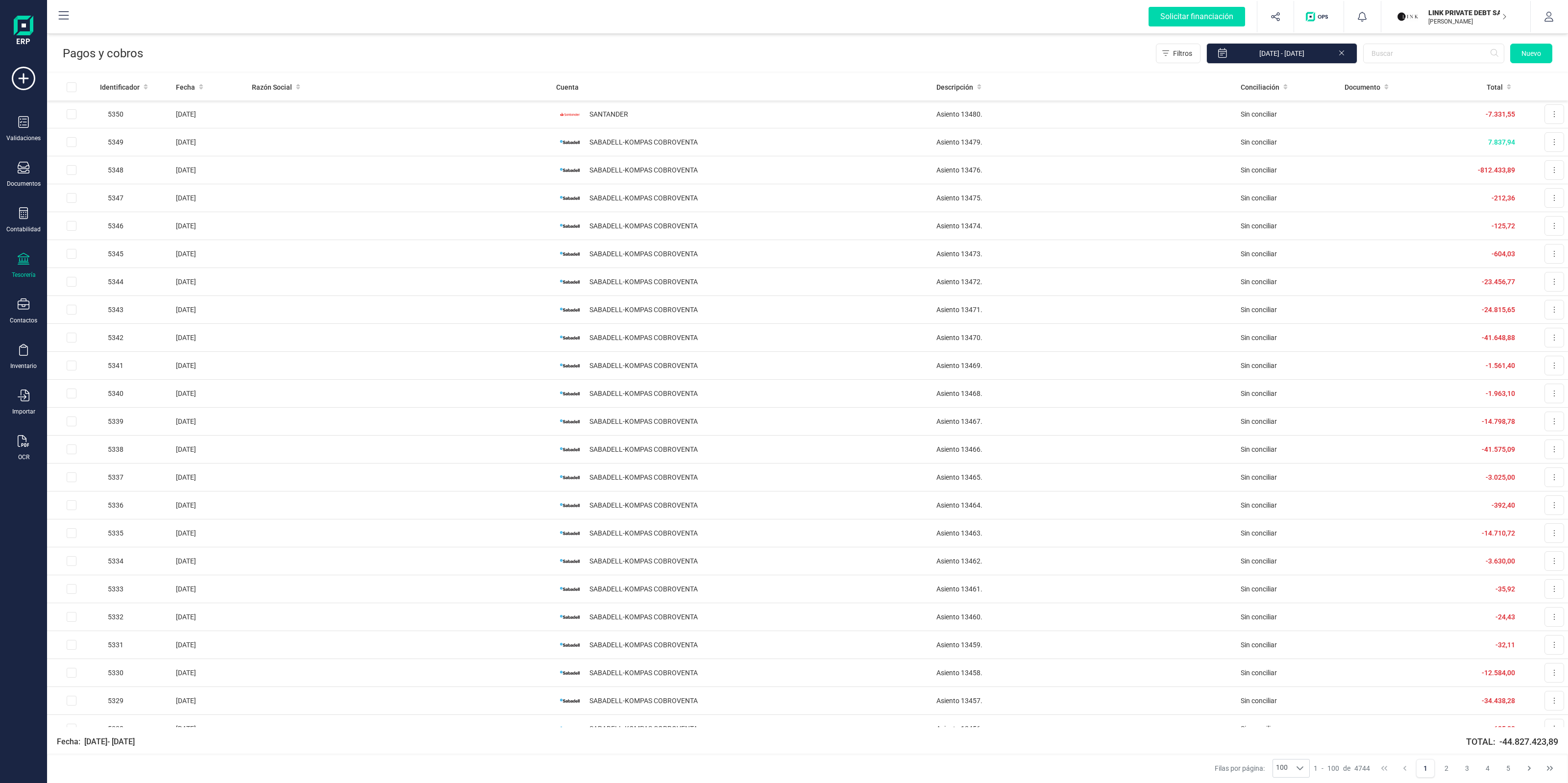
click at [1446, 11] on p "LINK PRIVATE DEBT SA" at bounding box center [1467, 13] width 79 height 10
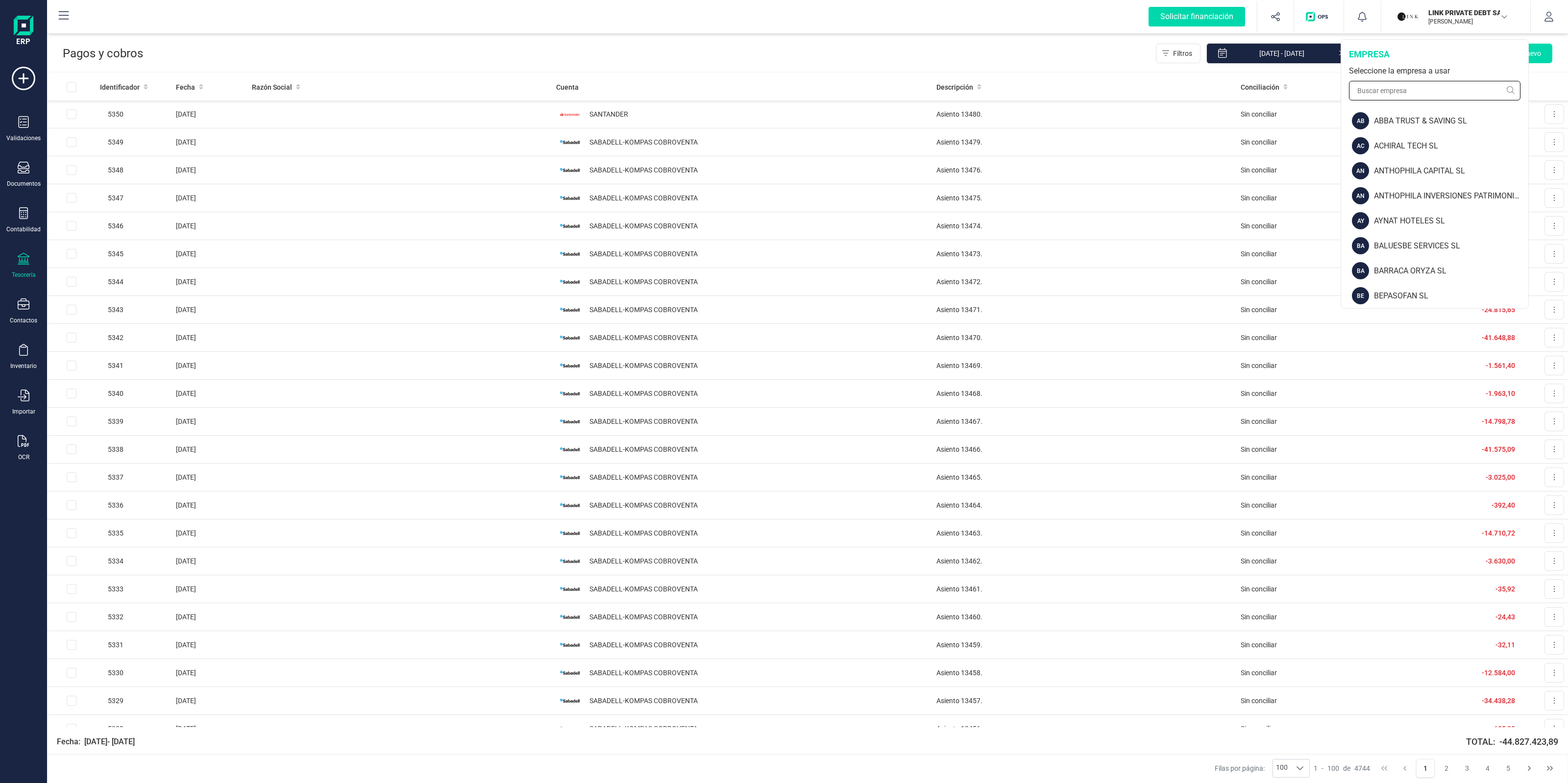
click at [1453, 89] on input "text" at bounding box center [1434, 91] width 171 height 20
type input "i"
type input "f"
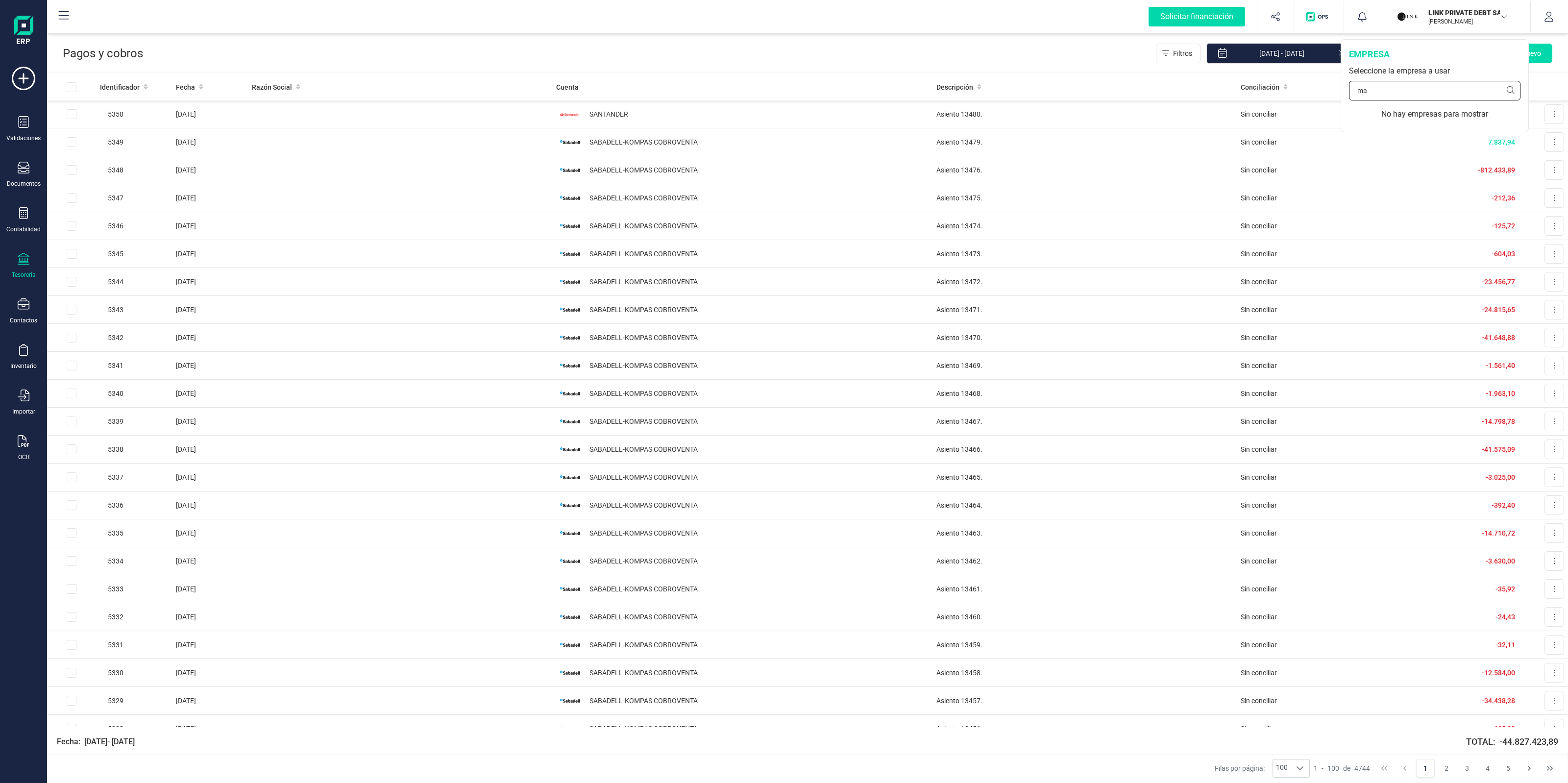
type input "m"
type input "fina"
click at [1431, 145] on div "FINANEDI, S.L." at bounding box center [1450, 145] width 157 height 12
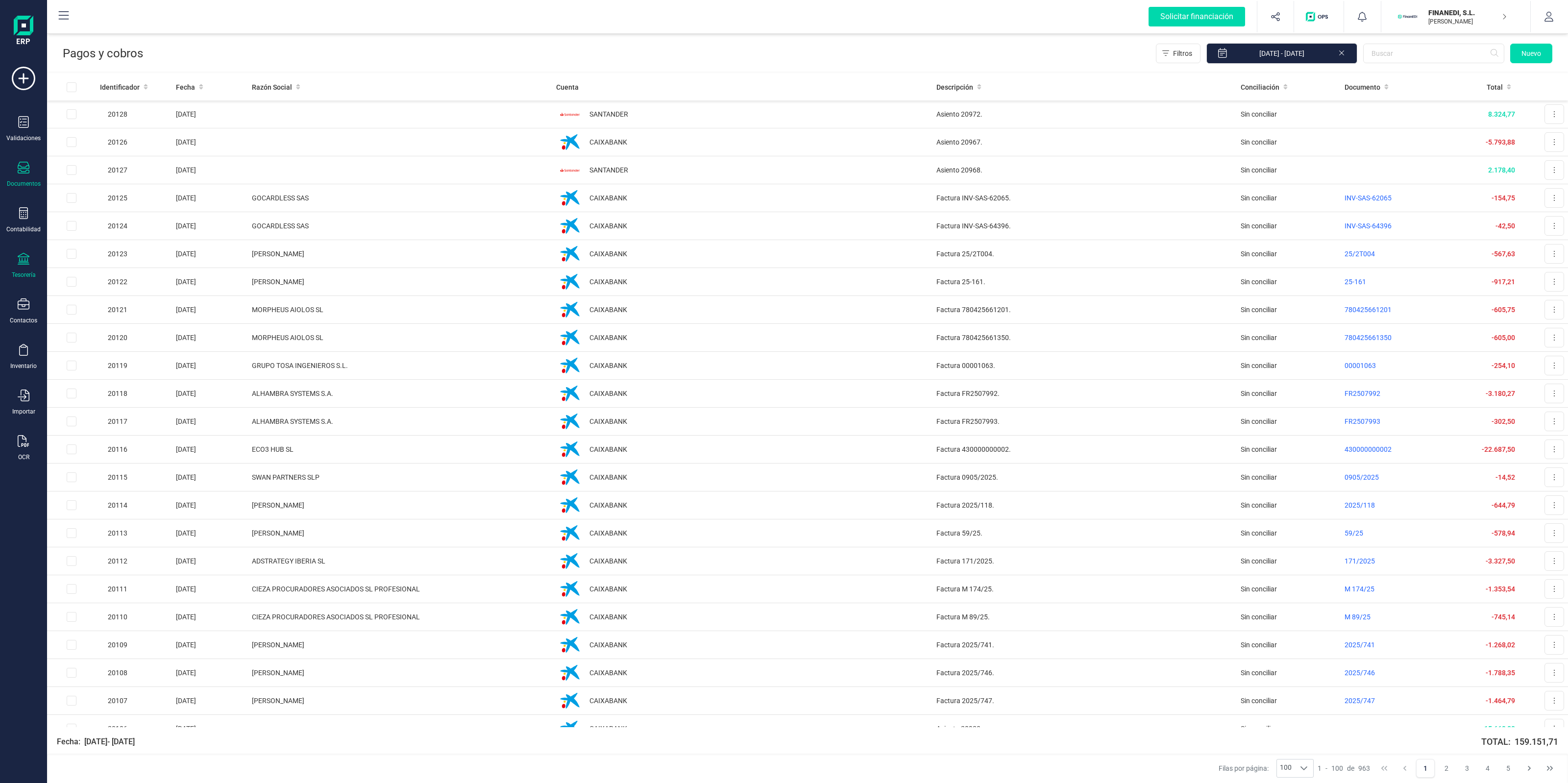
click at [24, 177] on div "Documentos" at bounding box center [23, 175] width 39 height 26
click at [92, 189] on div "Facturas recurrentes" at bounding box center [114, 182] width 114 height 20
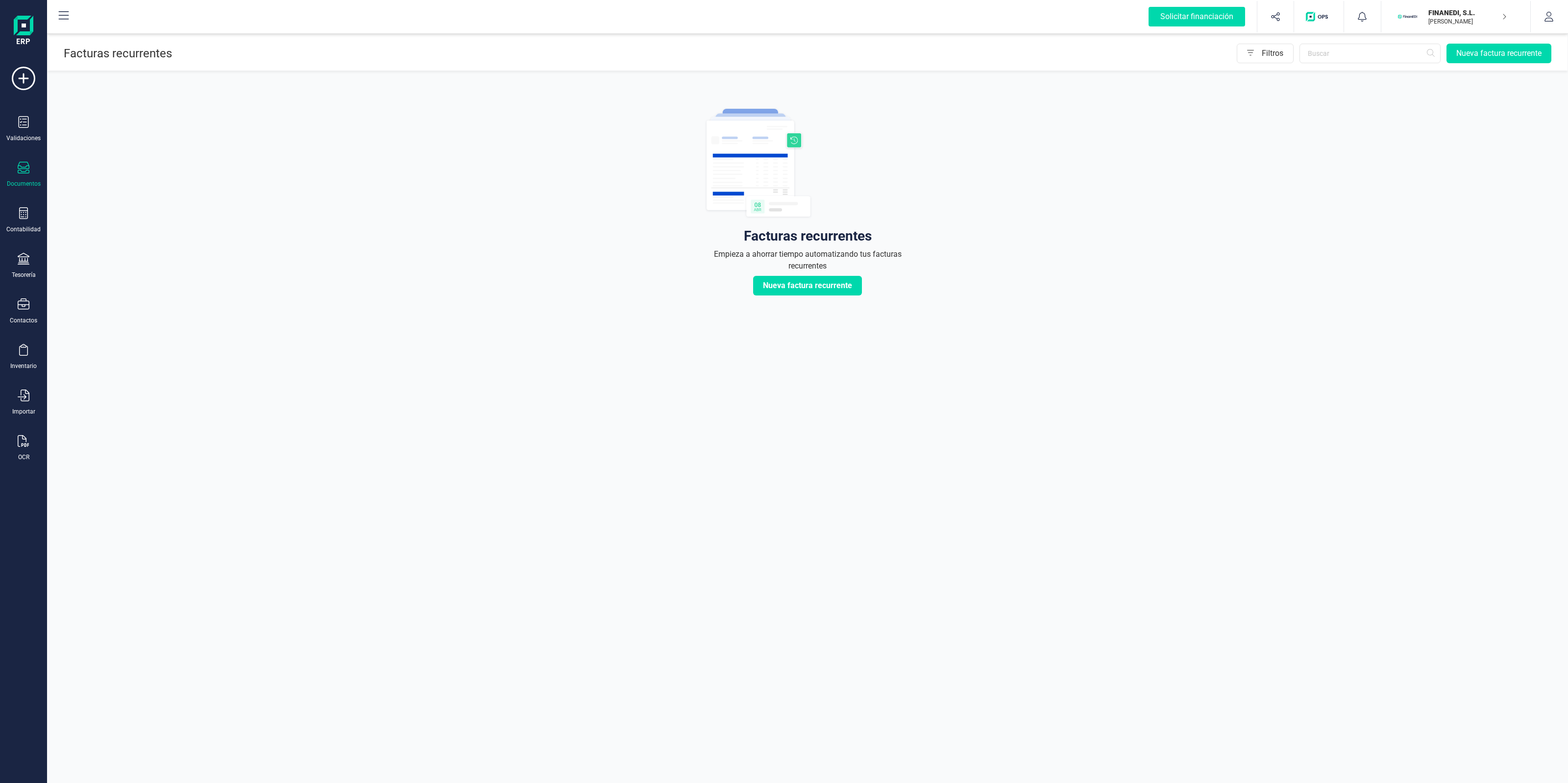
click at [1453, 20] on p "[PERSON_NAME]" at bounding box center [1467, 22] width 79 height 8
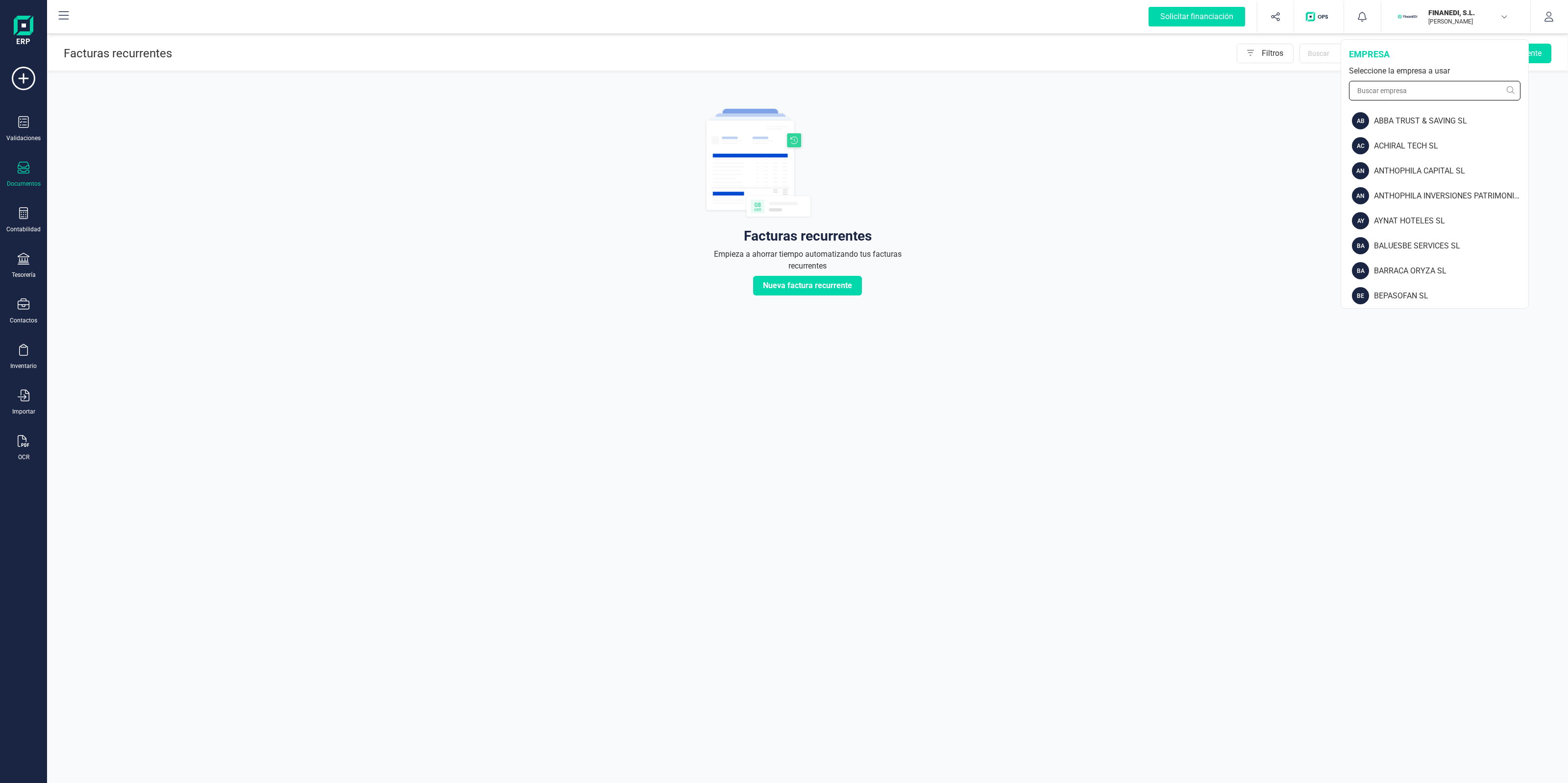
click at [1423, 84] on input "text" at bounding box center [1434, 91] width 171 height 20
type input "ant"
click at [1410, 119] on div "ANTHOPHILA CAPITAL SL" at bounding box center [1450, 121] width 154 height 12
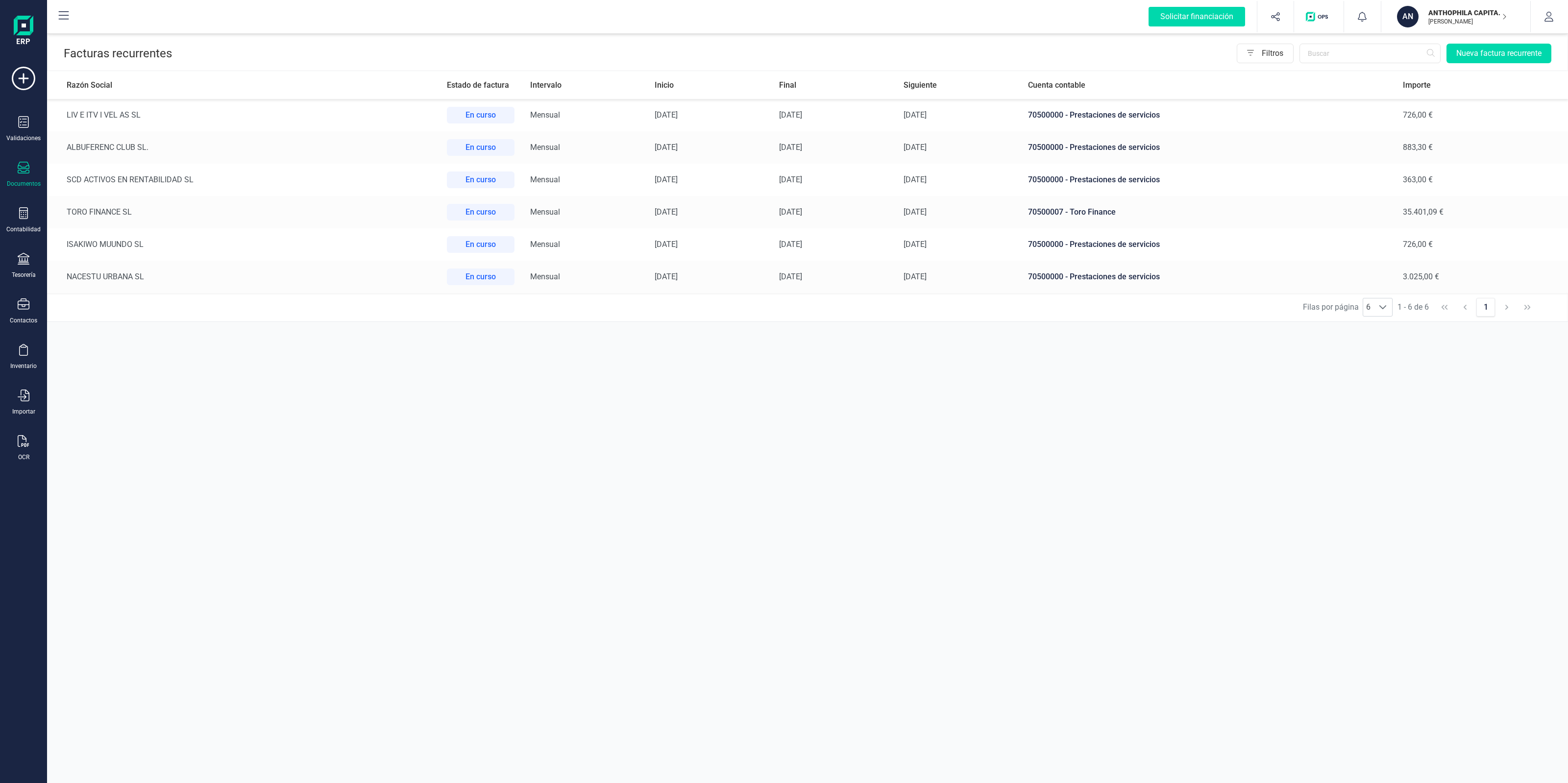
click at [405, 175] on td "SCD ACTIVOS EN RENTABILIDAD SL" at bounding box center [243, 180] width 392 height 32
click at [1432, 11] on p "ANTHOPHILA CAPITAL SL" at bounding box center [1467, 13] width 79 height 10
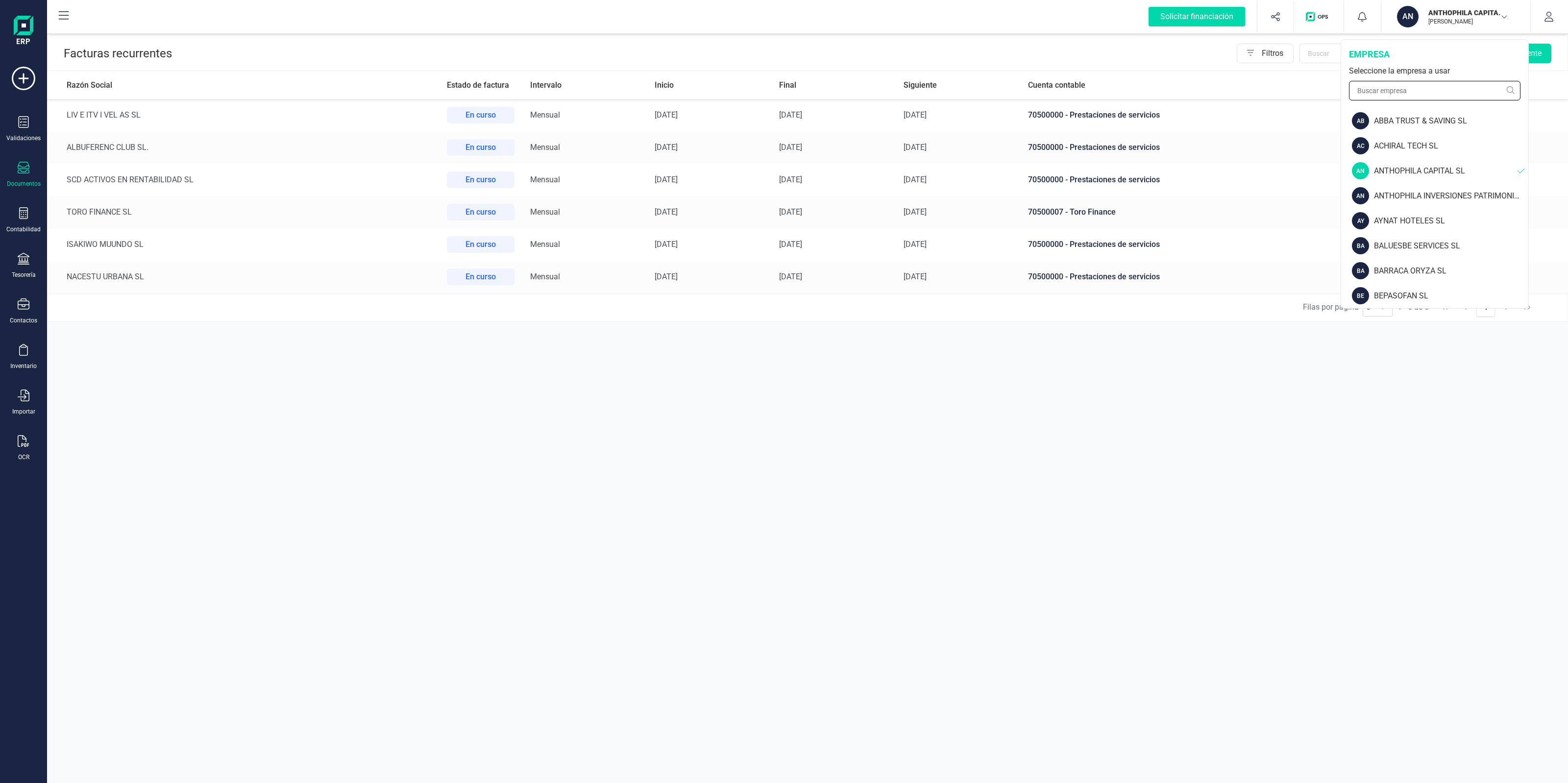
click at [1404, 93] on input "text" at bounding box center [1434, 91] width 171 height 20
type input "finan"
click at [1385, 165] on div "SCD SERVICIOS FINANCIEROS SL" at bounding box center [1450, 171] width 157 height 12
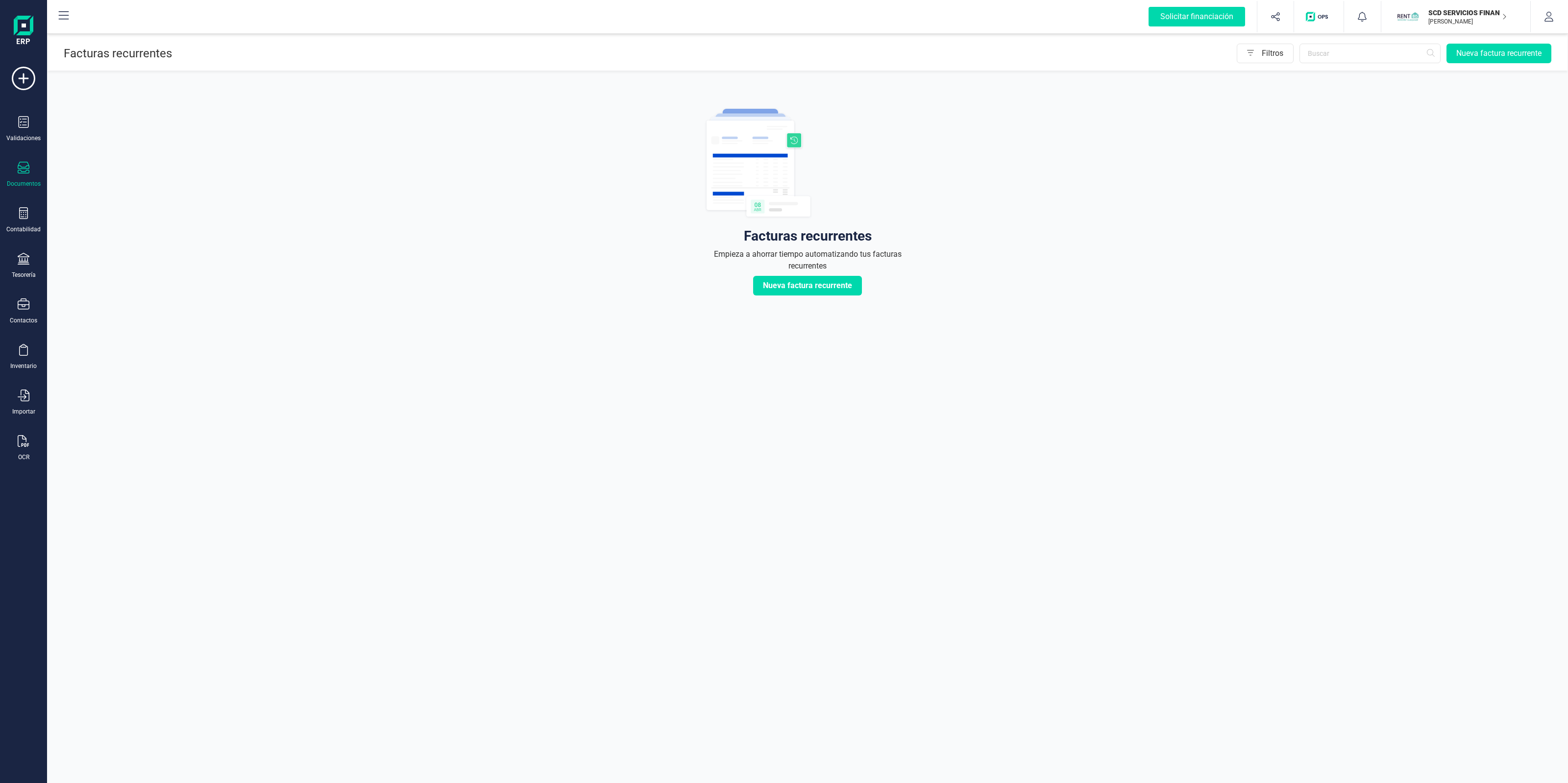
click at [1437, 31] on button "SCD SERVICIOS FINANCIEROS SL JAVIER DEVELOPER" at bounding box center [1455, 17] width 126 height 32
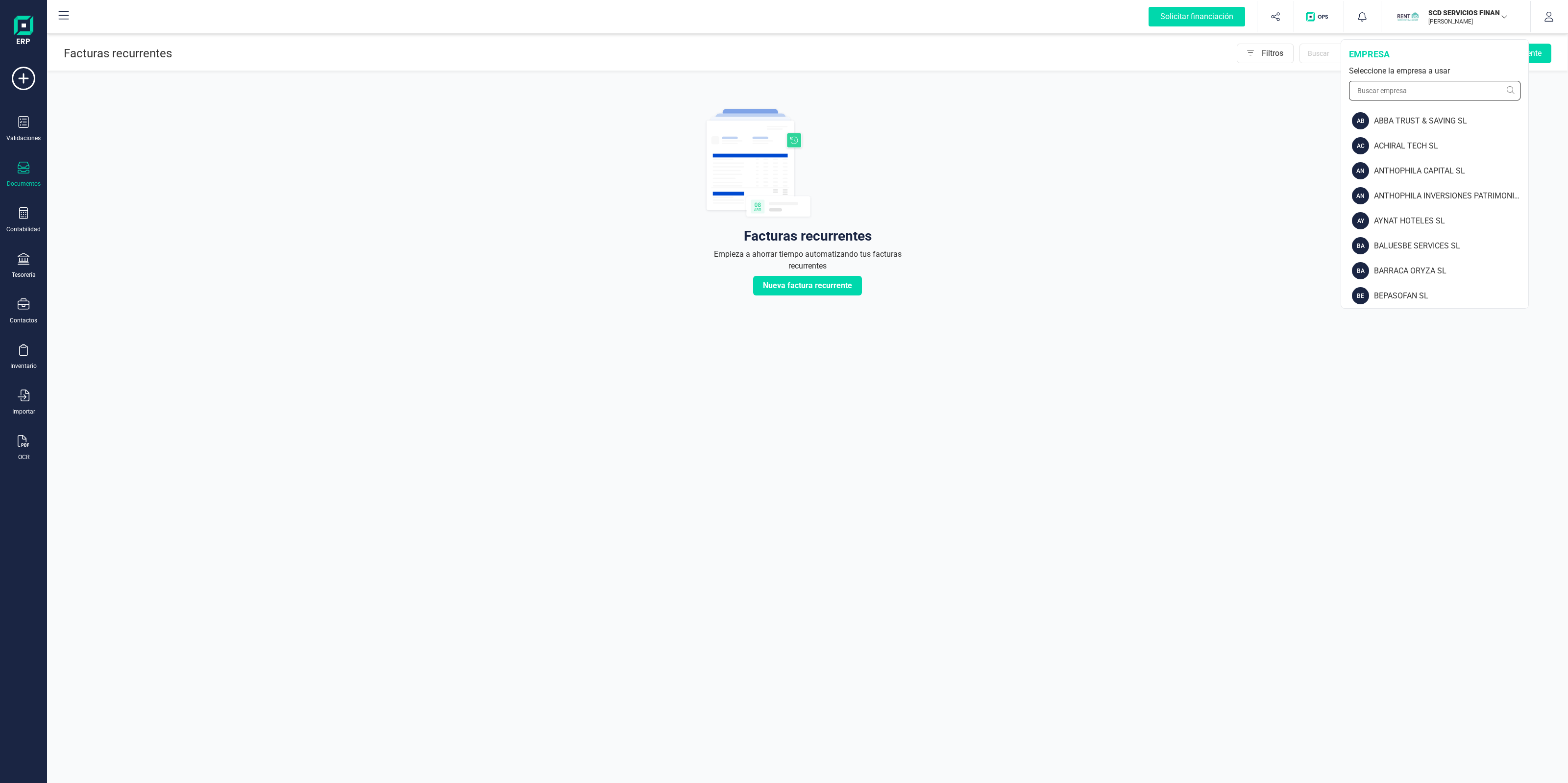
click at [1421, 82] on input "text" at bounding box center [1434, 91] width 171 height 20
type input "finan"
click at [1415, 153] on div "FINANEDI, S.L." at bounding box center [1435, 145] width 186 height 25
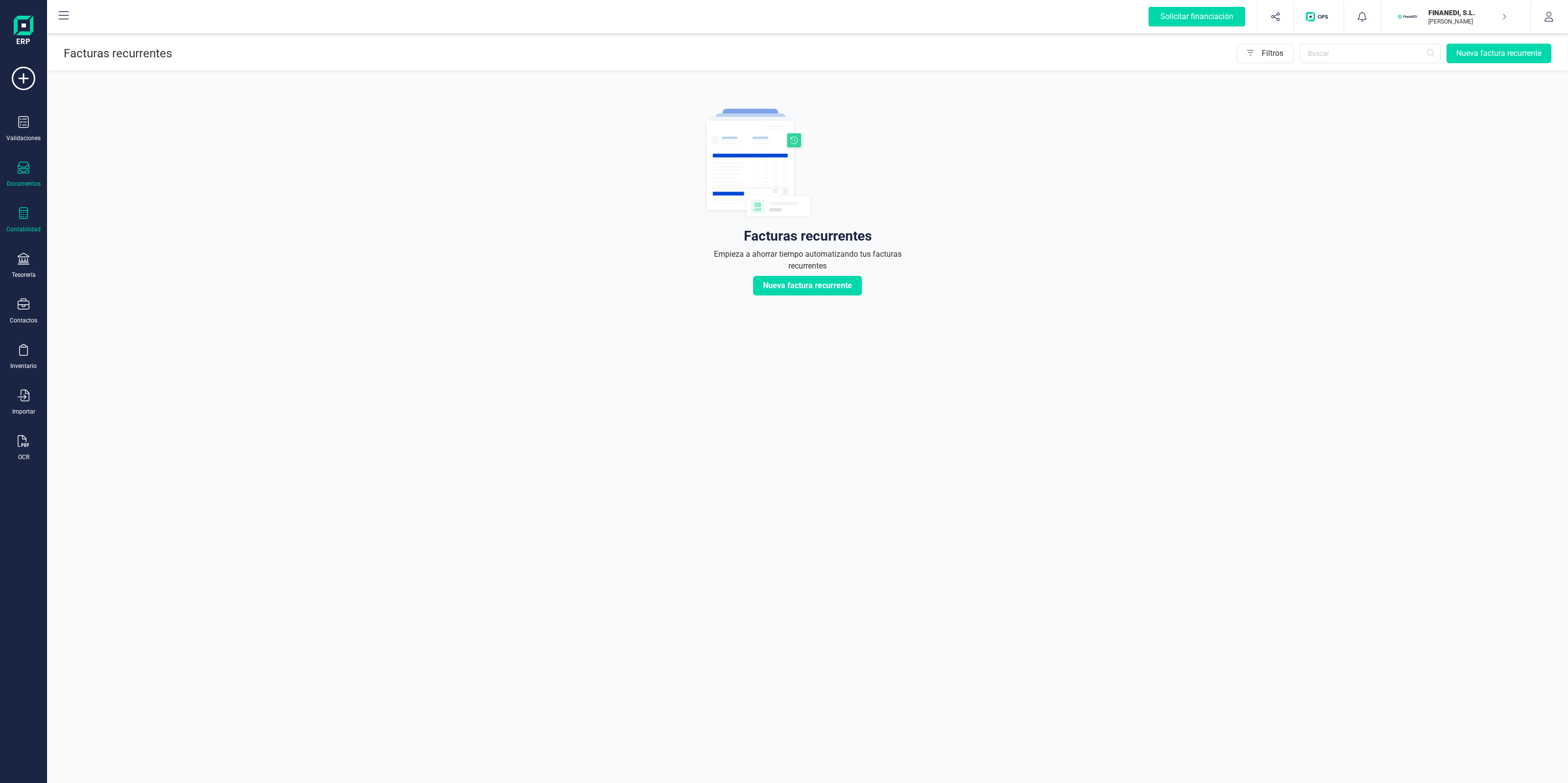
click at [26, 230] on div "Contabilidad" at bounding box center [23, 229] width 34 height 8
click at [138, 143] on div "Libro diario" at bounding box center [114, 143] width 116 height 20
